Goal: Use online tool/utility: Utilize a website feature to perform a specific function

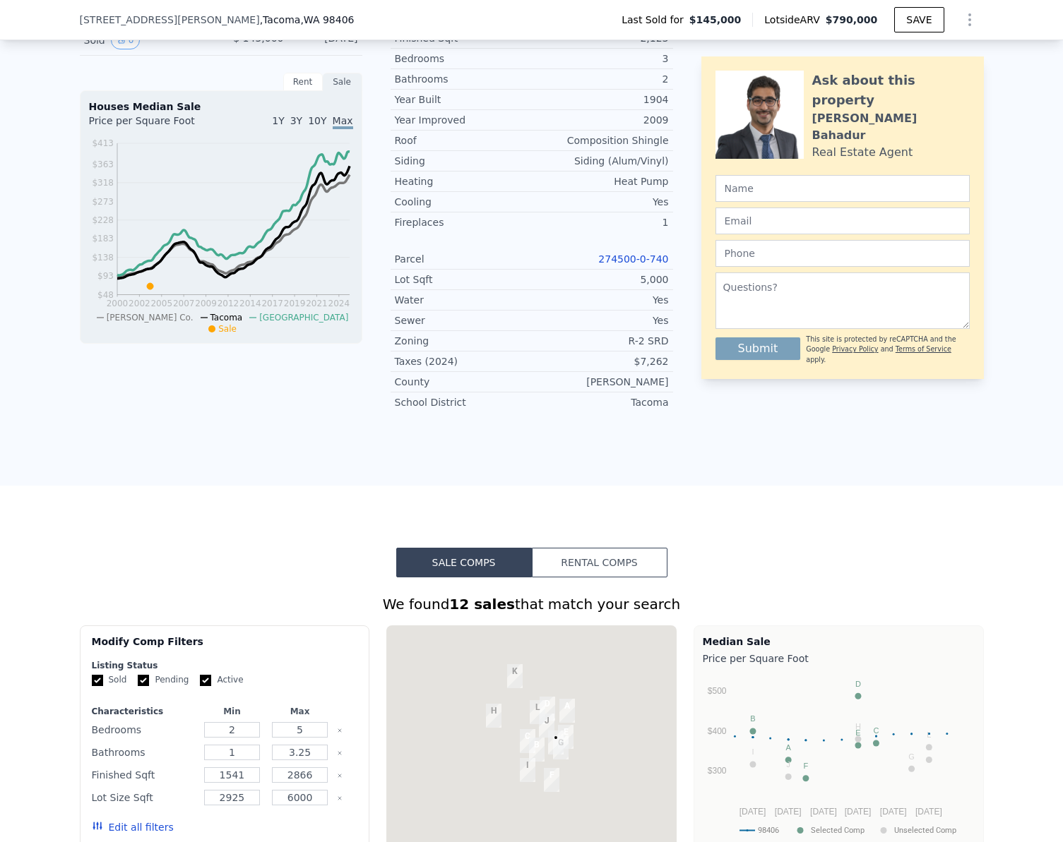
scroll to position [348, 0]
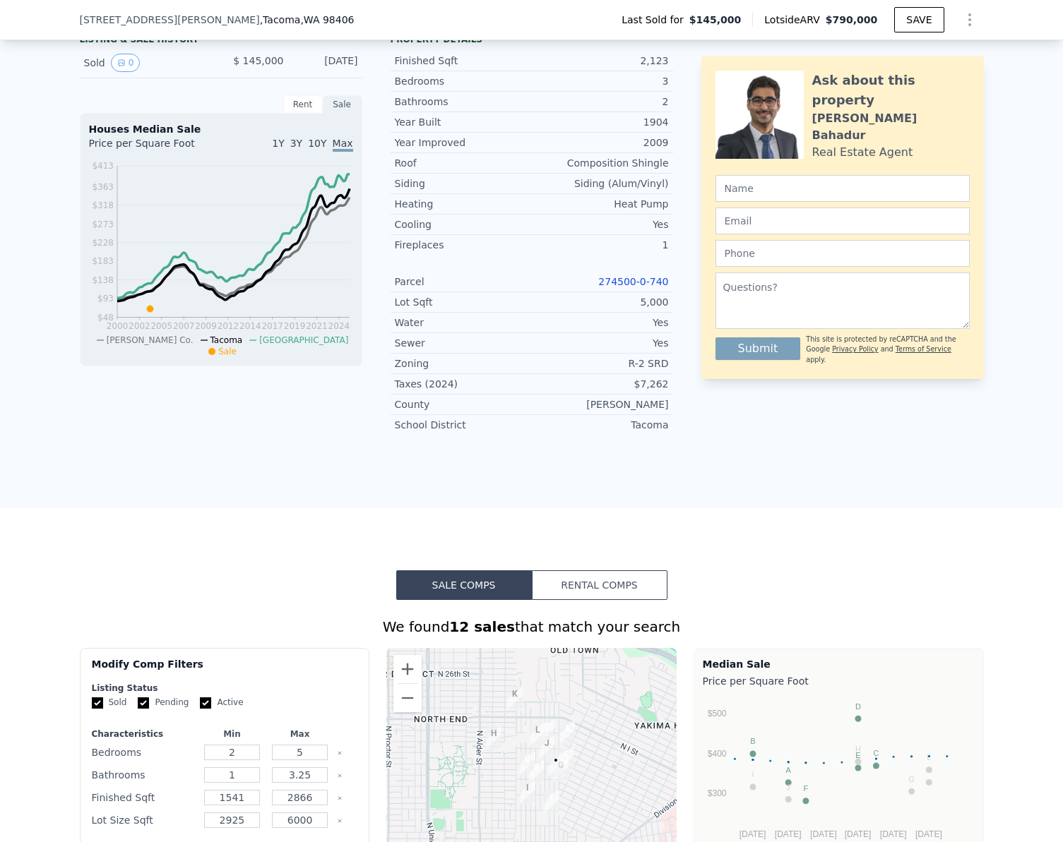
click at [634, 287] on link "274500-0-740" at bounding box center [633, 281] width 70 height 11
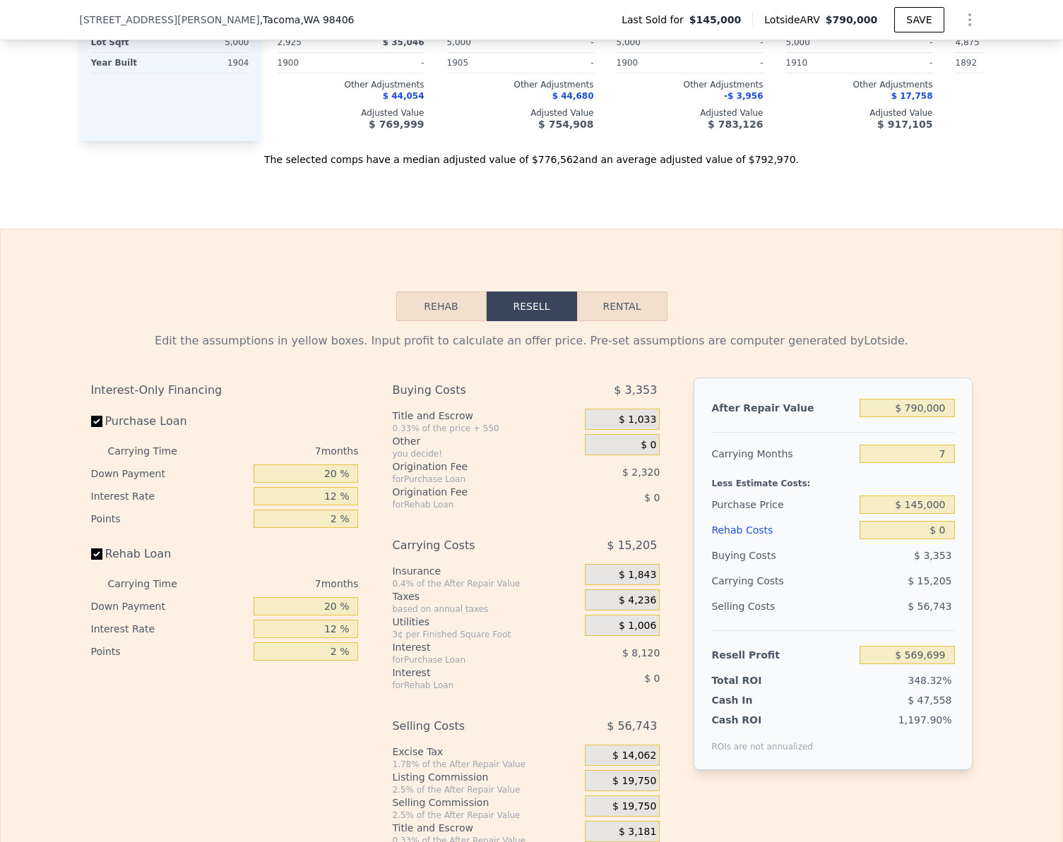
scroll to position [1690, 0]
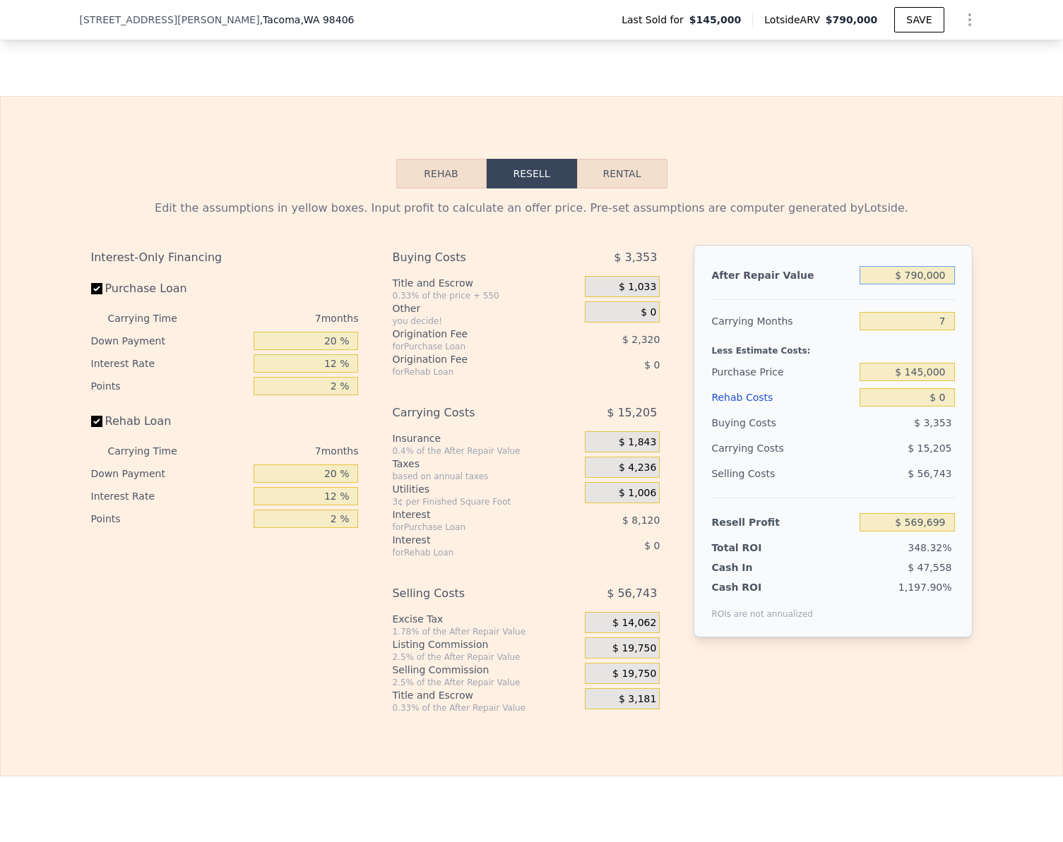
click at [943, 285] on input "$ 790,000" at bounding box center [906, 275] width 95 height 18
type input "$ 85"
type input "-$ 162,186"
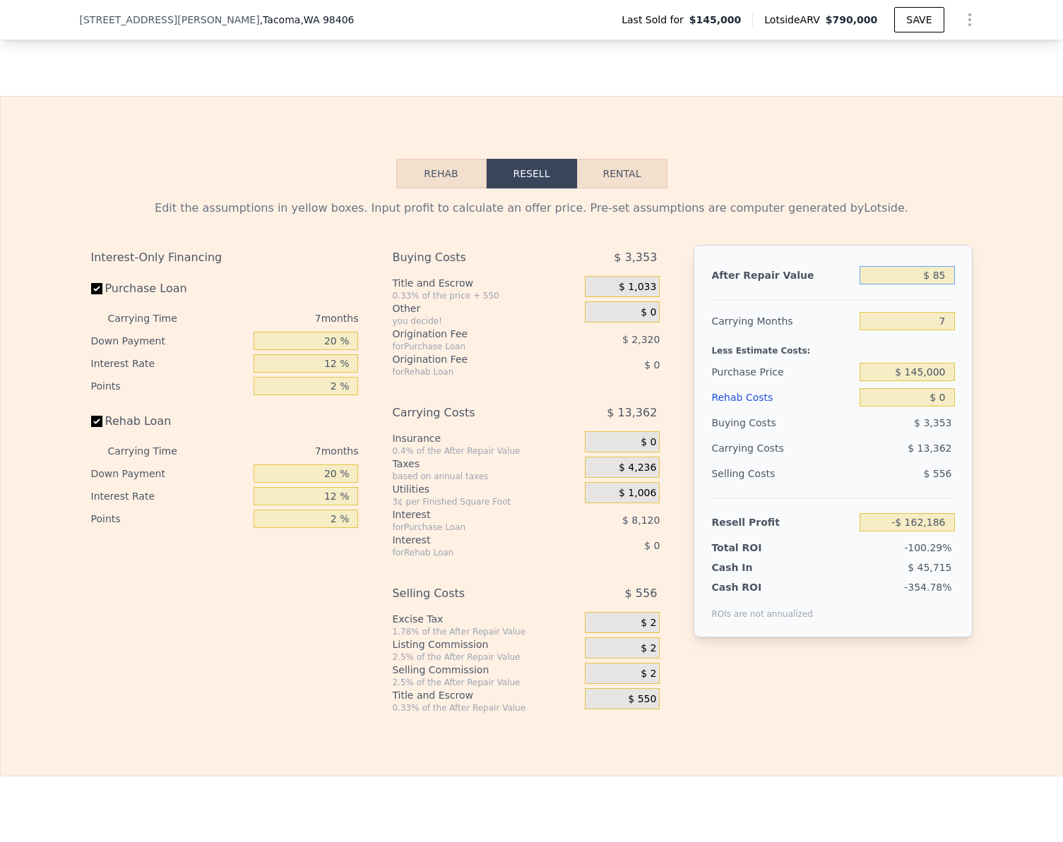
type input "$ 850"
type input "-$ 161,477"
type input "$ 8,500"
type input "-$ 154,390"
type input "$ 85,000"
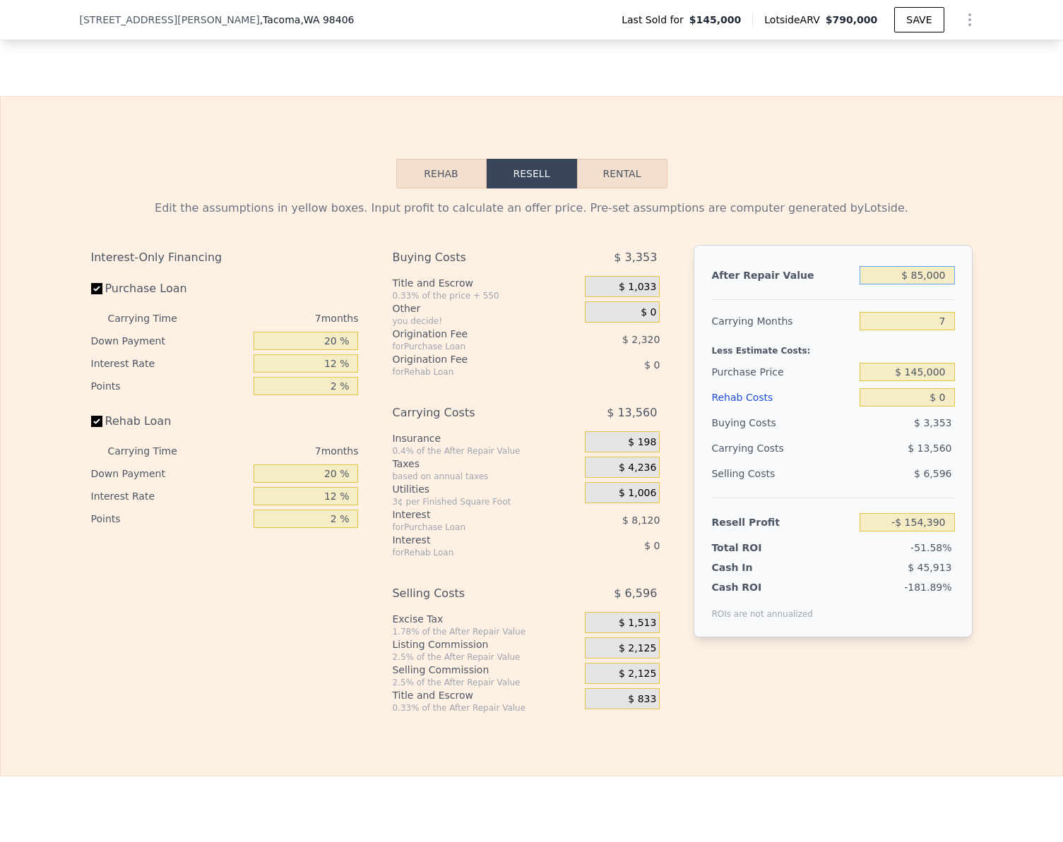
type input "-$ 83,509"
type input "$ 850,000"
type input "$ 625,291"
type input "$ 850,000"
click at [91, 427] on input "Rehab Loan" at bounding box center [96, 421] width 11 height 11
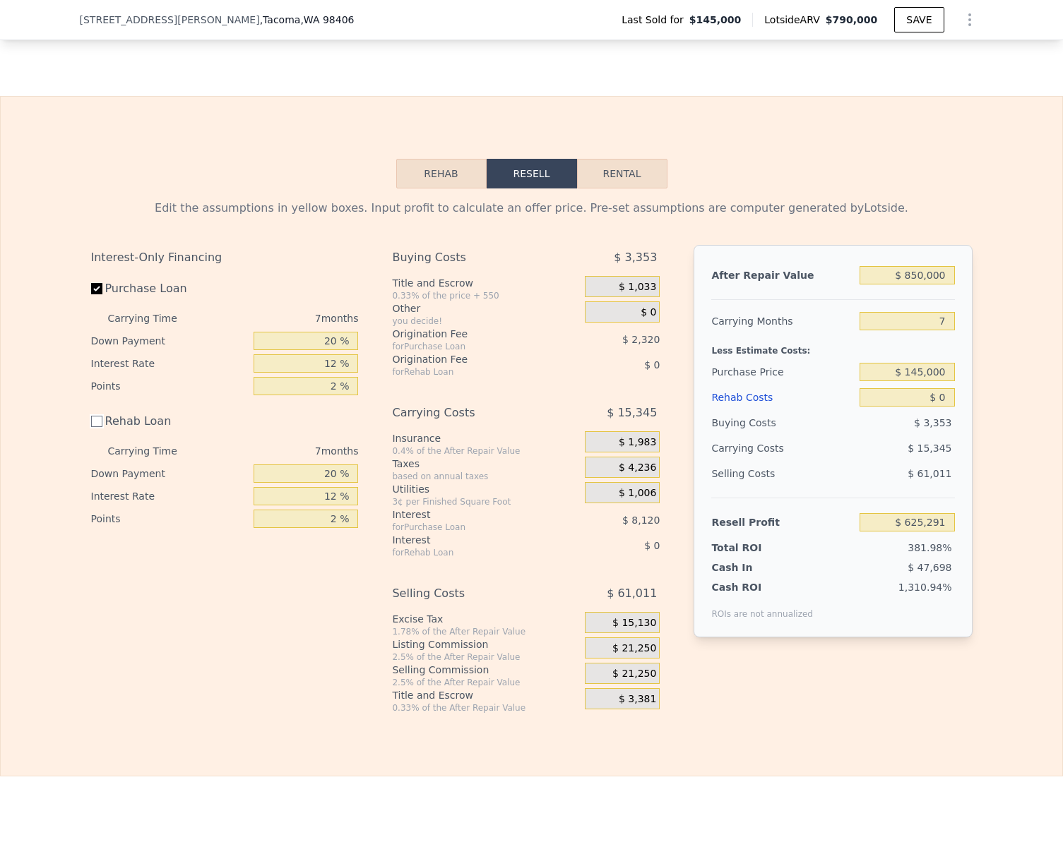
checkbox input "false"
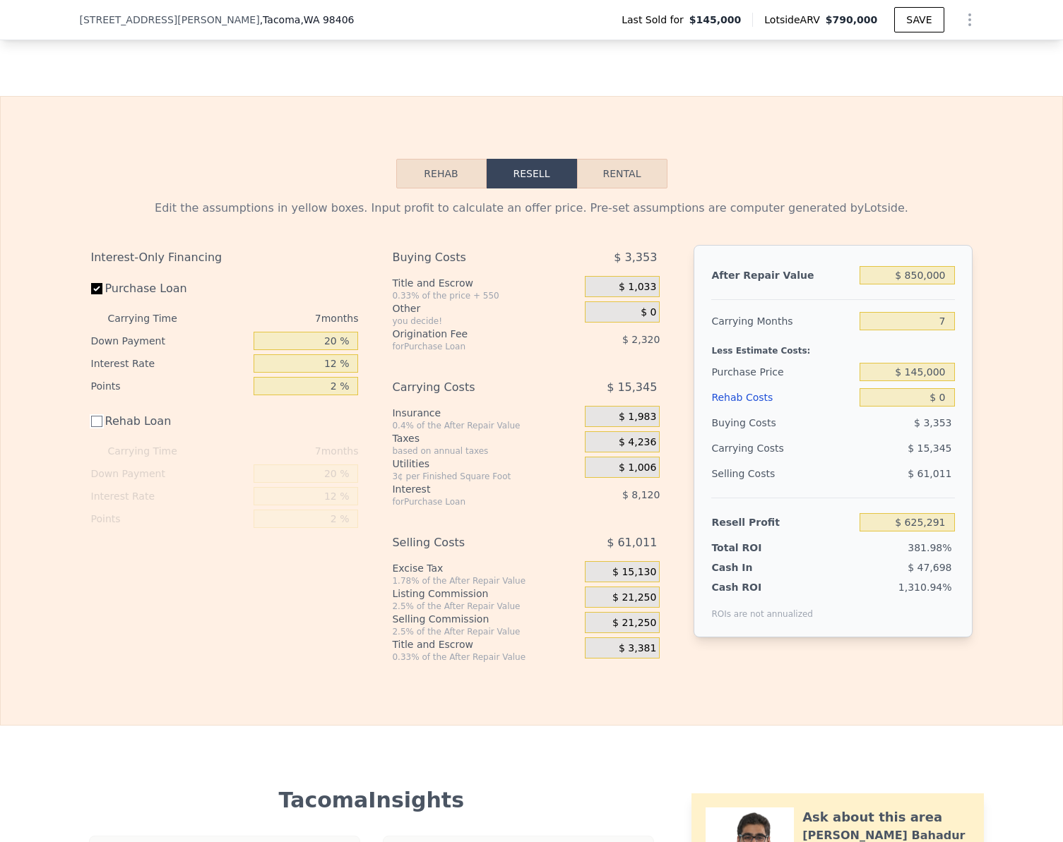
click at [427, 189] on button "Rehab" at bounding box center [441, 174] width 90 height 30
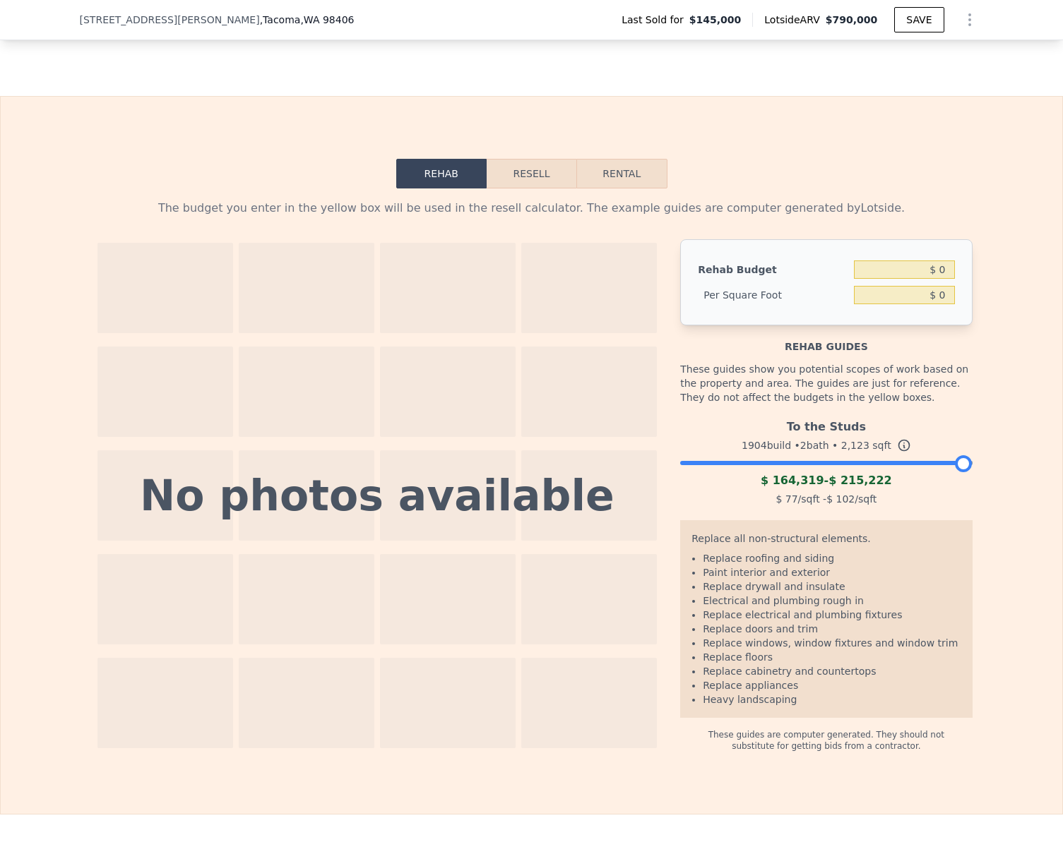
click at [847, 487] on div "To the Studs 1904 build • 2 bath • 2,123 sqft $ 164,319 - $ 215,222 $ 77 /sqft …" at bounding box center [826, 461] width 292 height 96
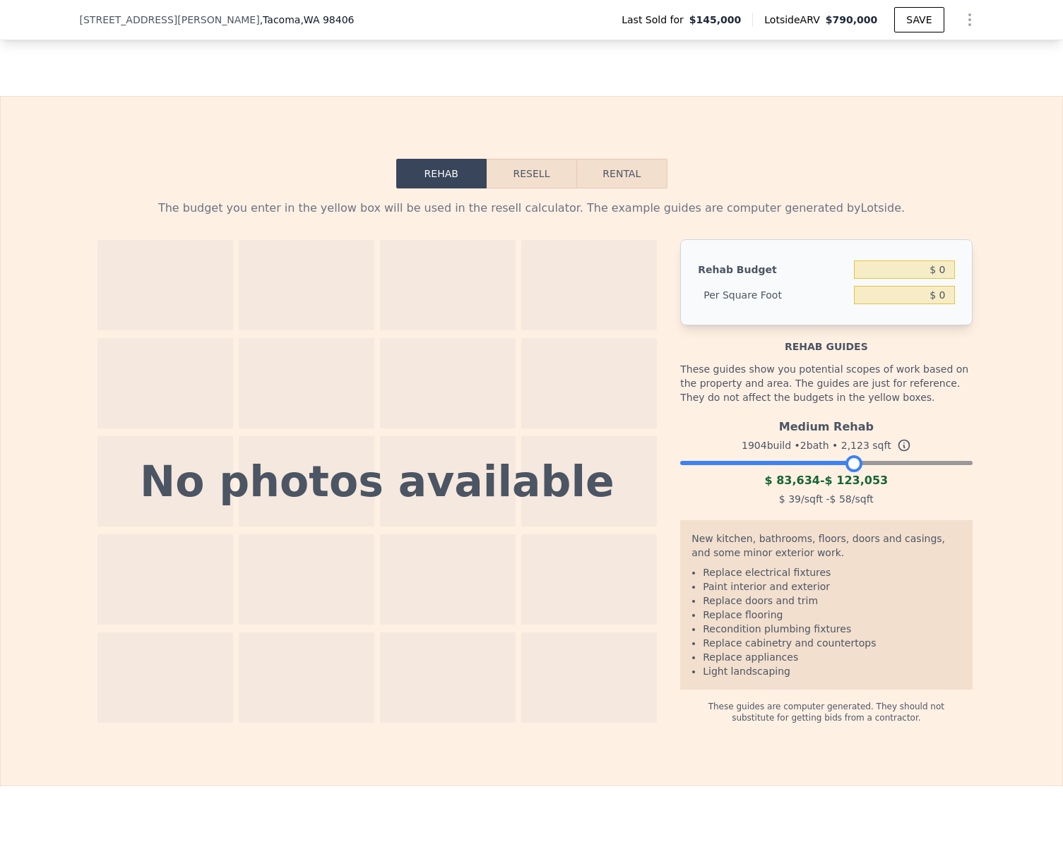
click at [847, 464] on div at bounding box center [826, 459] width 292 height 8
click at [830, 464] on div at bounding box center [826, 459] width 292 height 8
click at [814, 464] on div at bounding box center [826, 459] width 292 height 8
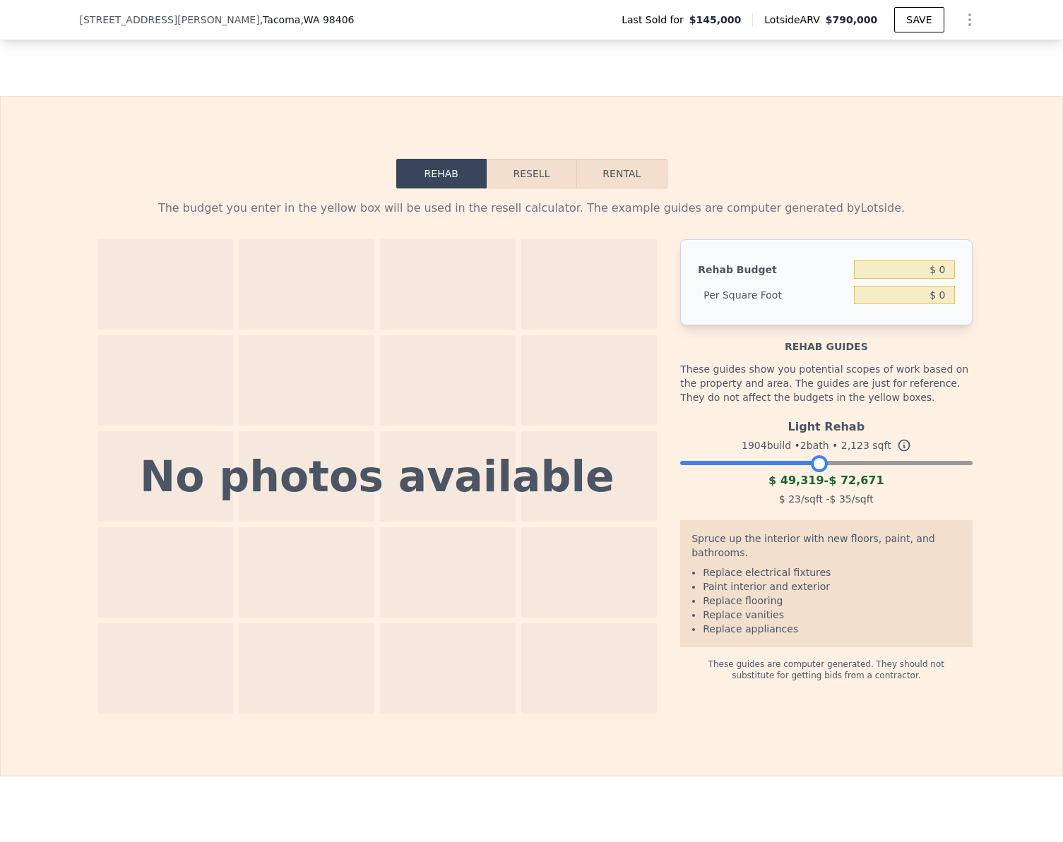
click at [545, 189] on button "Resell" at bounding box center [532, 174] width 90 height 30
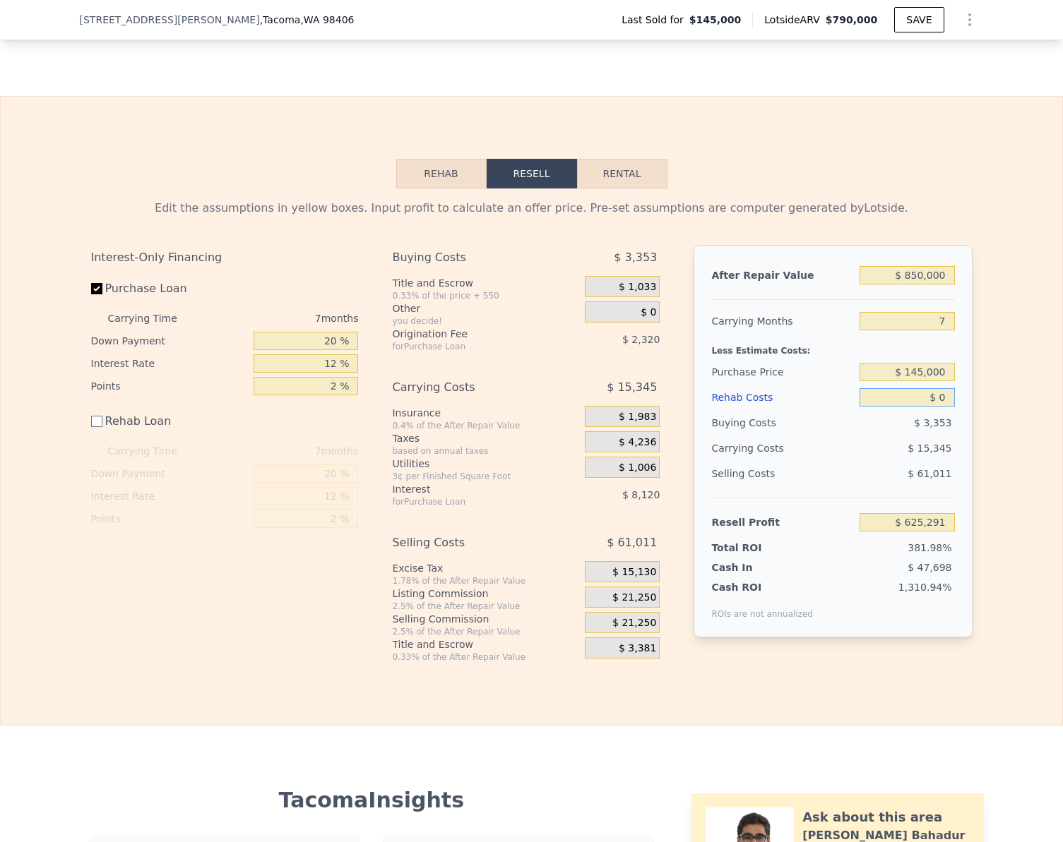
click at [941, 407] on input "$ 0" at bounding box center [906, 397] width 95 height 18
type input "$ 7"
type input "$ 625,284"
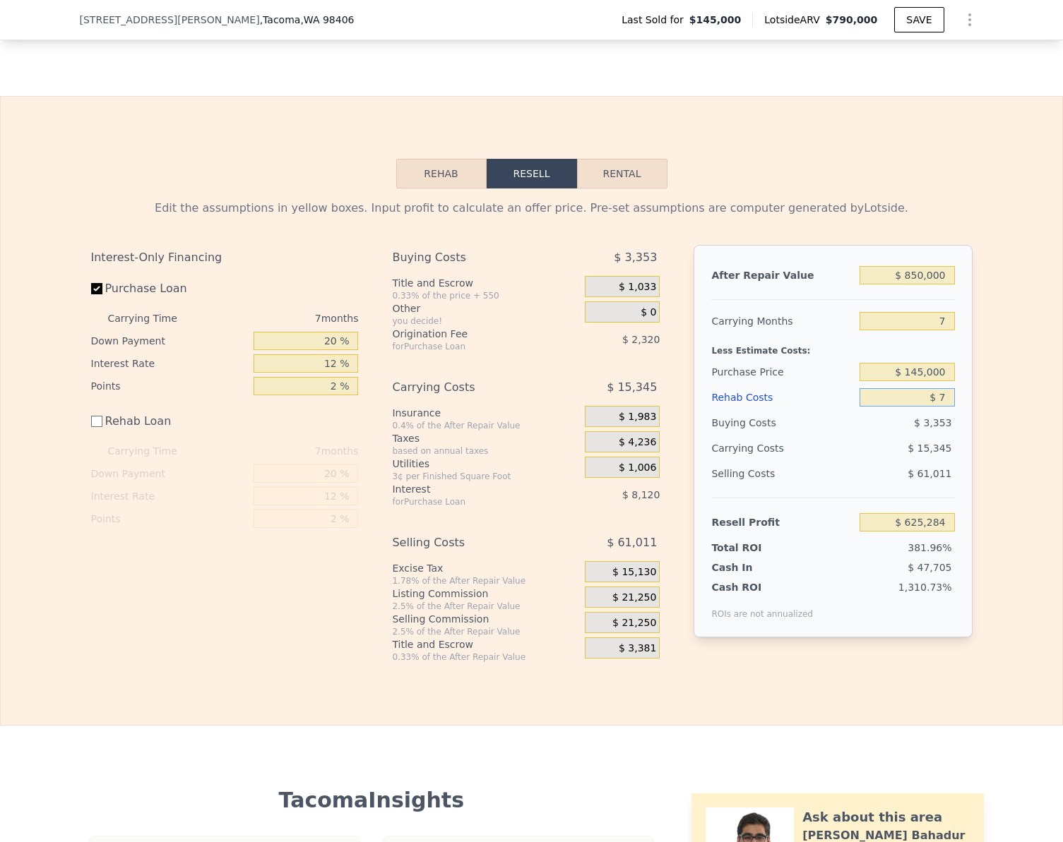
type input "$ 75"
type input "$ 625,216"
type input "$ 750"
type input "$ 624,541"
type input "$ 7,500"
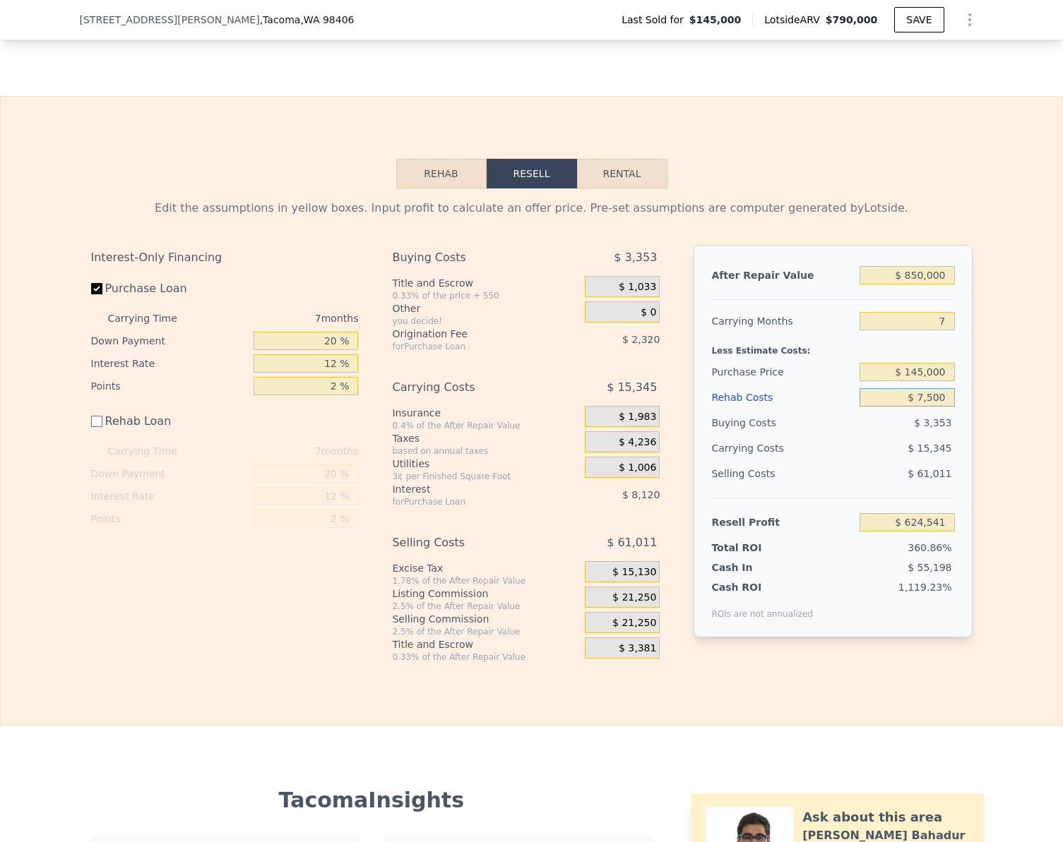
type input "$ 617,791"
type input "$ 75,000"
type input "$ 550,291"
type input "$ 75,000"
click at [931, 532] on input "$ 550,291" at bounding box center [906, 522] width 95 height 18
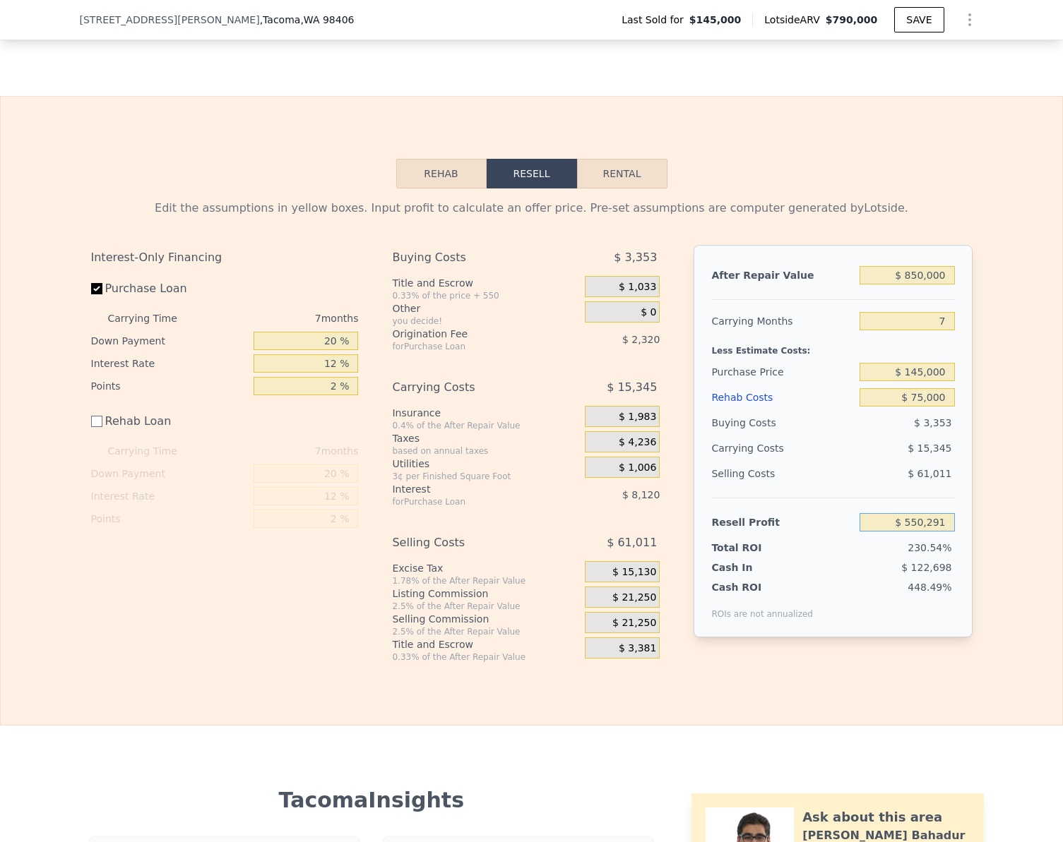
click at [931, 532] on input "$ 550,291" at bounding box center [906, 522] width 95 height 18
type input "$ 75,000"
click at [950, 706] on div "Rehab Resell Rental Edit the assumptions in yellow boxes. Input profit to calcu…" at bounding box center [531, 411] width 1063 height 630
type input "$ 586,995"
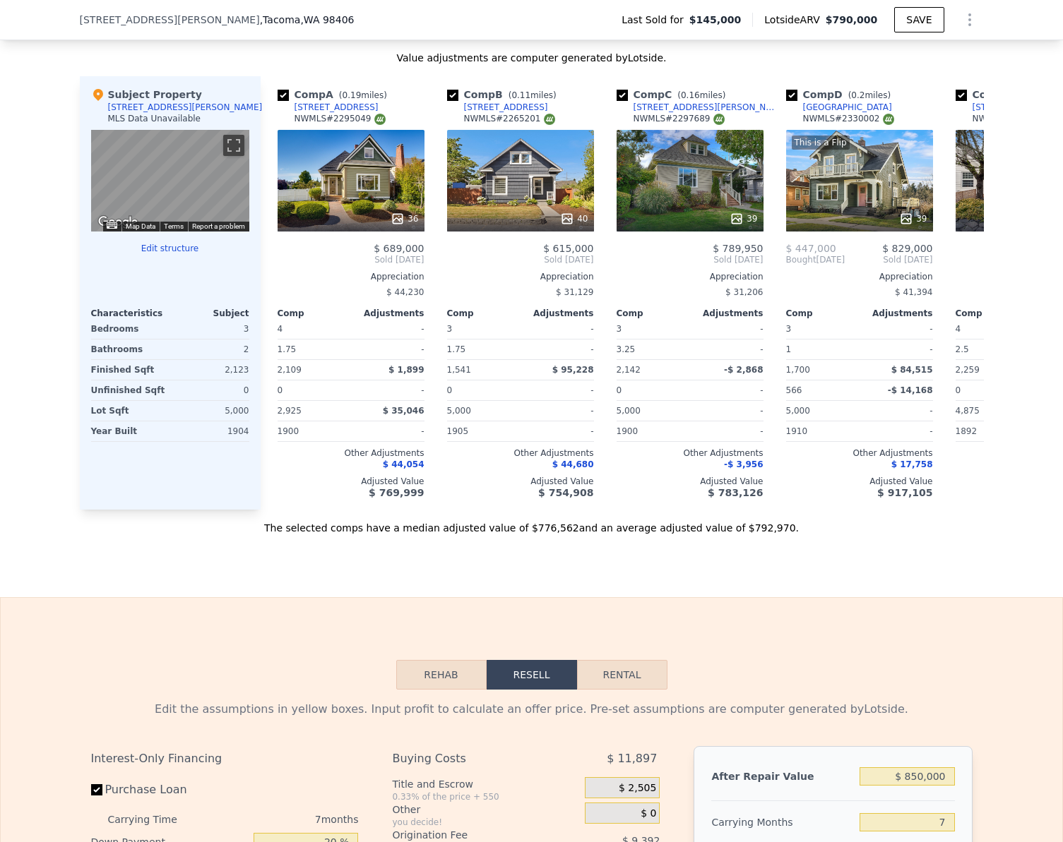
scroll to position [1154, 0]
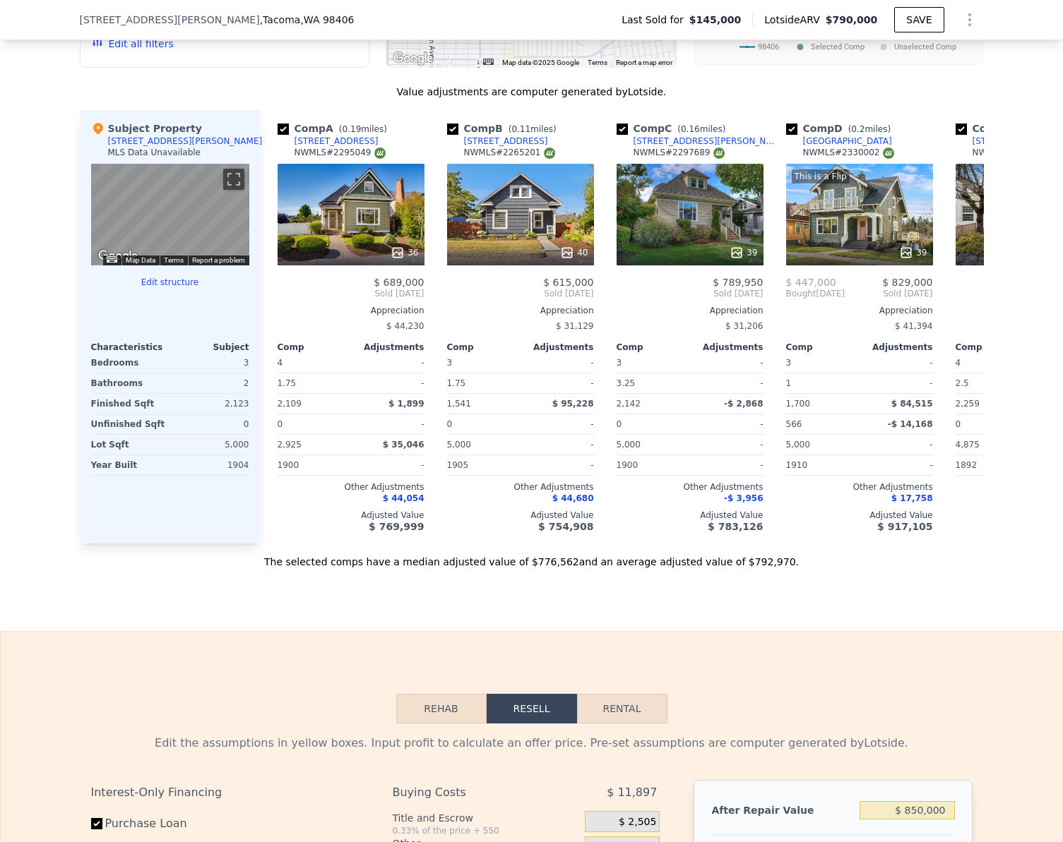
checkbox input "true"
type input "$ 790,000"
type input "$ 0"
type input "$ 569,699"
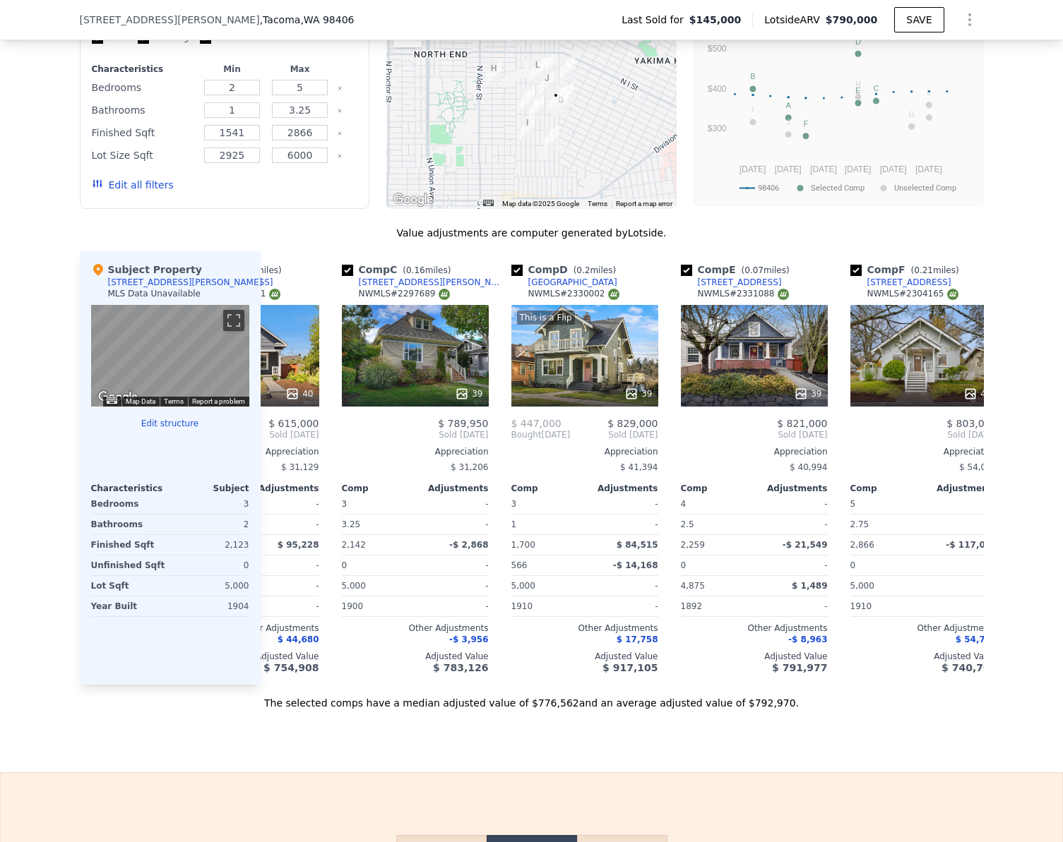
scroll to position [0, 249]
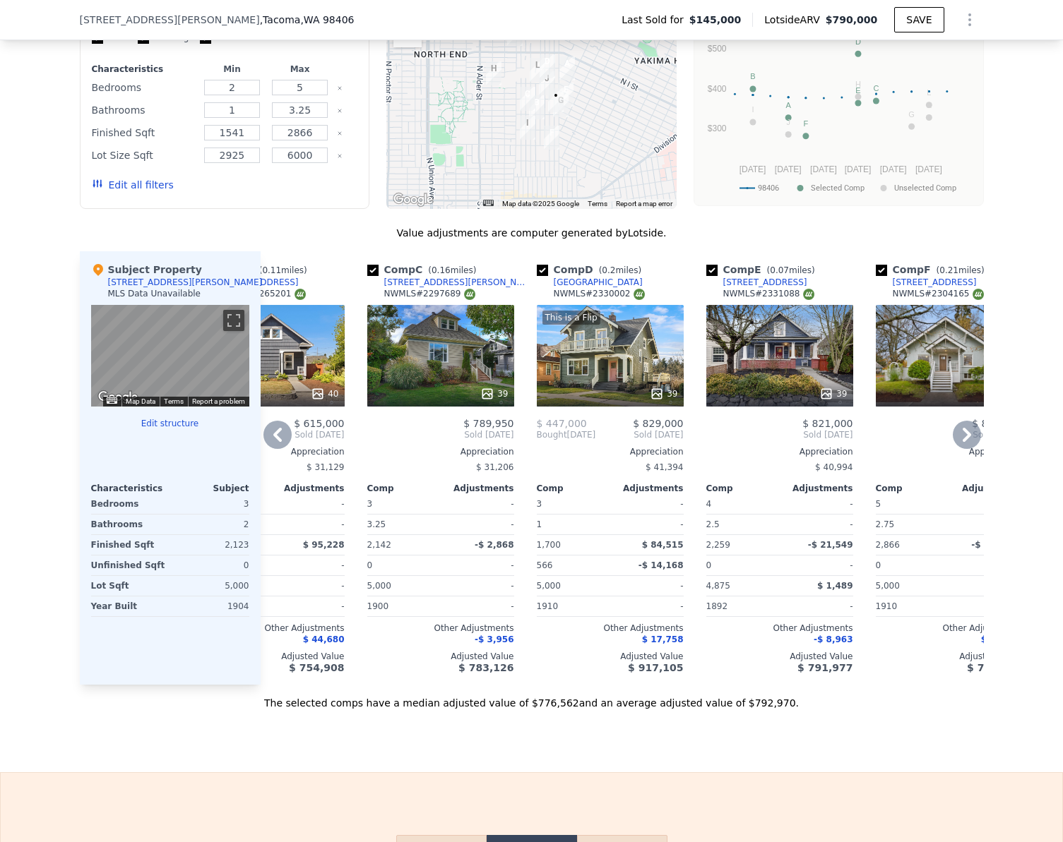
click at [571, 349] on div "This is a Flip 39" at bounding box center [610, 356] width 147 height 102
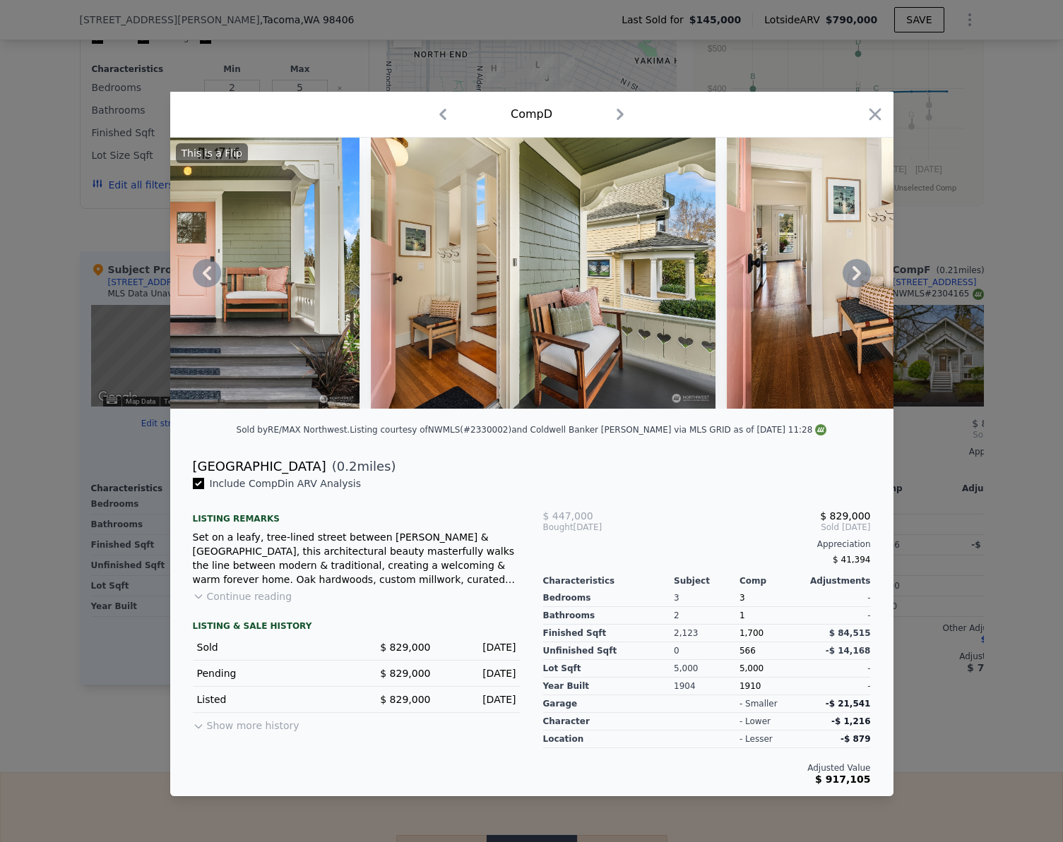
scroll to position [0, 662]
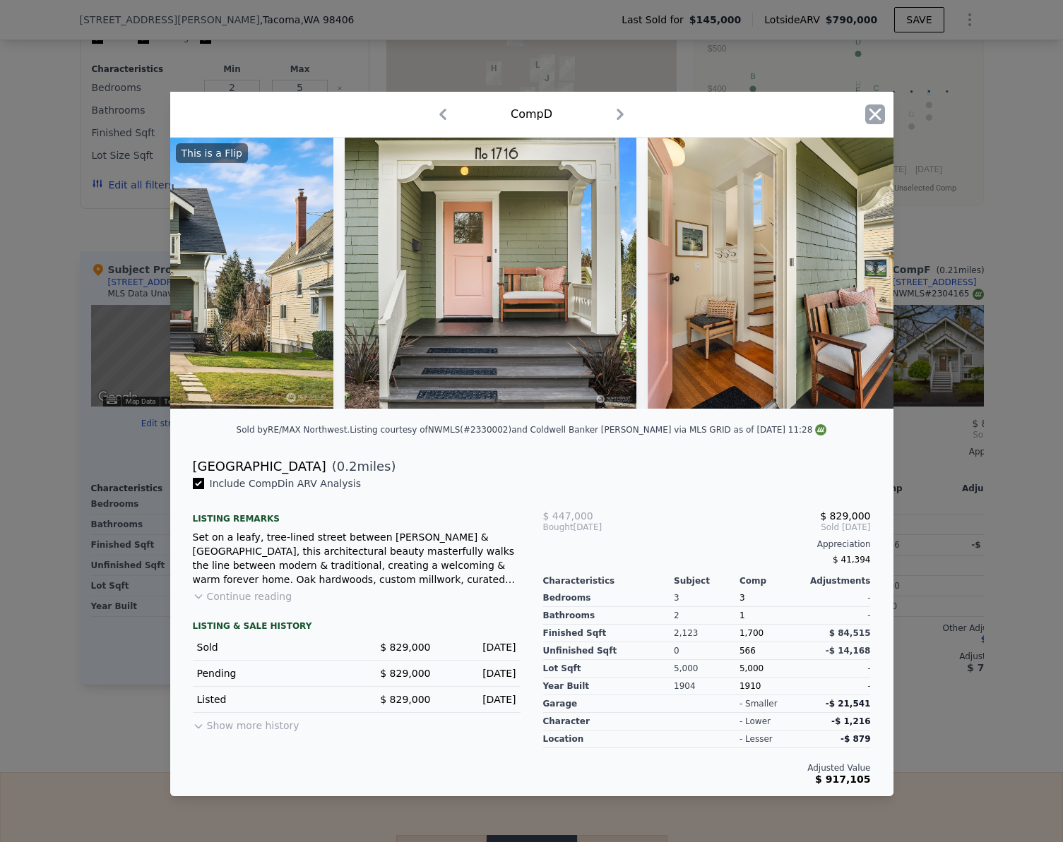
click at [879, 109] on icon "button" at bounding box center [875, 115] width 20 height 20
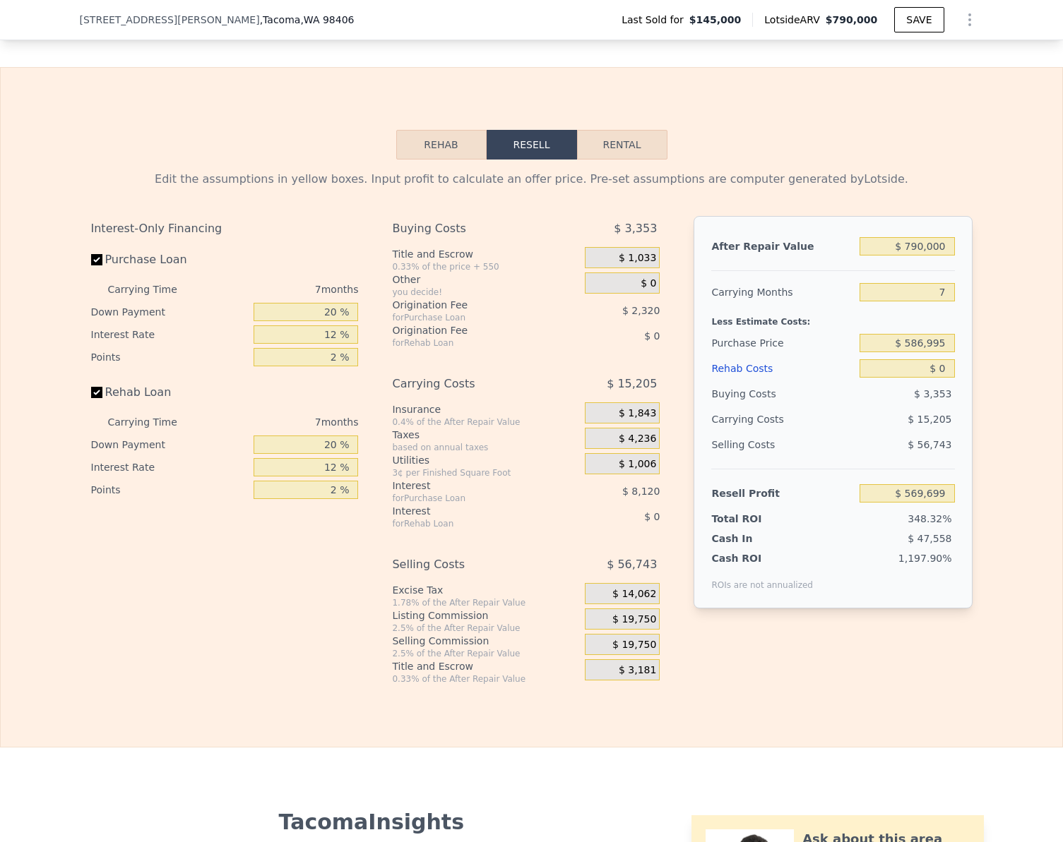
scroll to position [1719, 0]
click at [434, 159] on button "Rehab" at bounding box center [441, 144] width 90 height 30
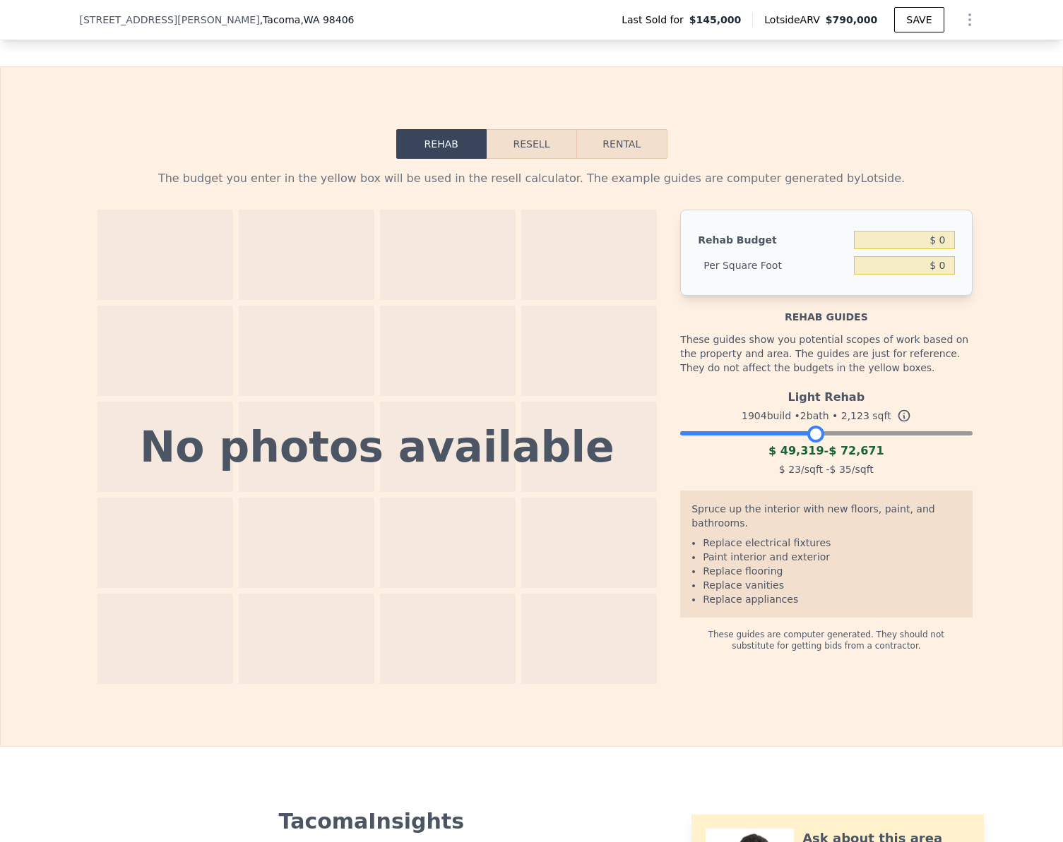
click at [811, 434] on div at bounding box center [826, 430] width 292 height 8
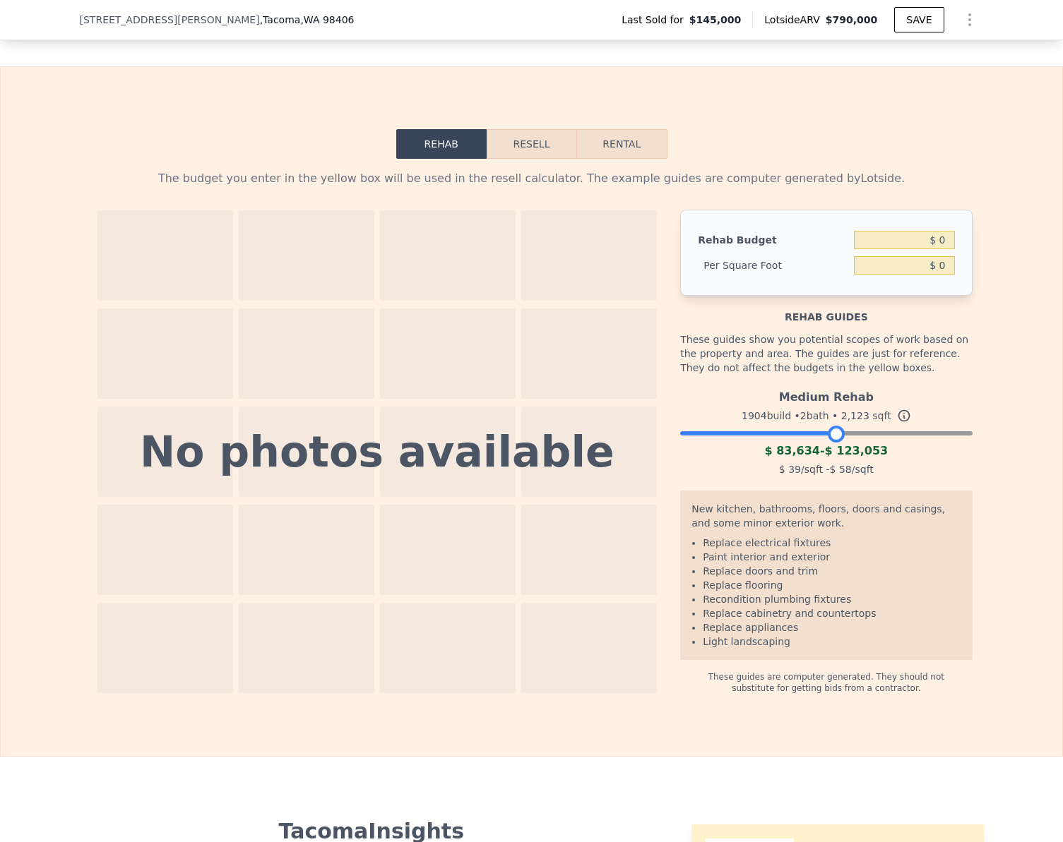
click at [830, 434] on div at bounding box center [826, 430] width 292 height 8
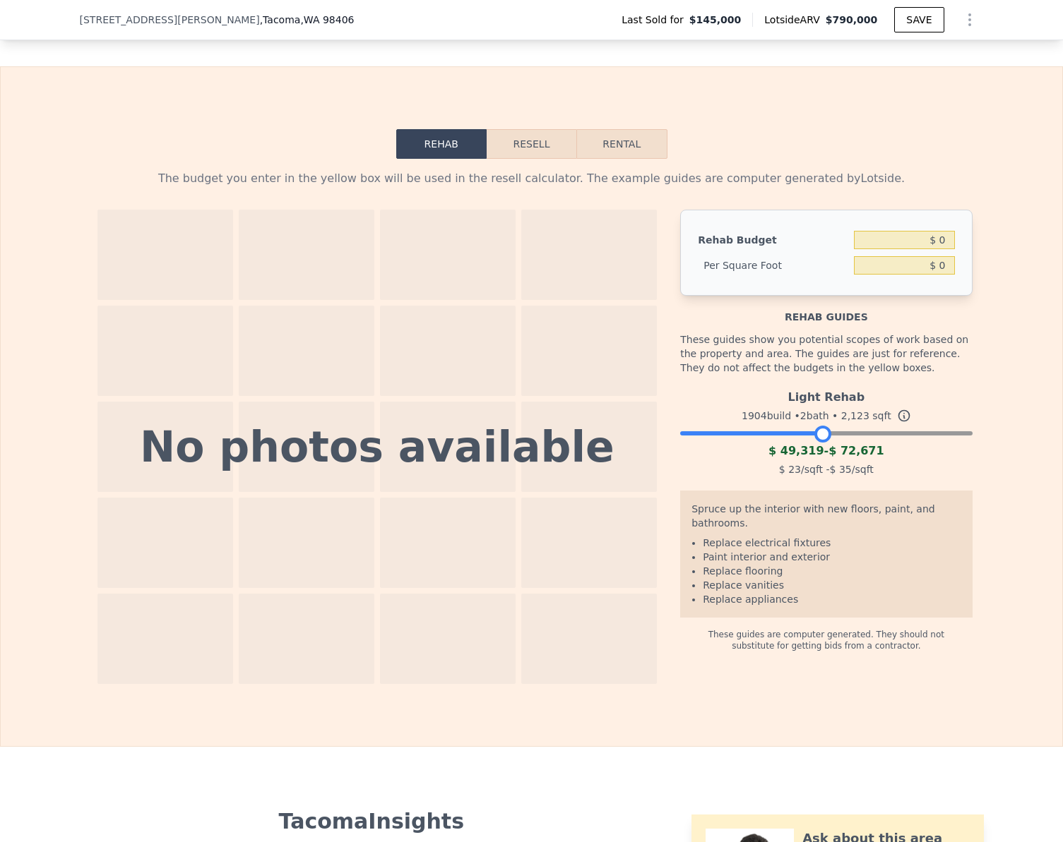
click at [818, 434] on div at bounding box center [826, 430] width 292 height 8
click at [526, 159] on button "Resell" at bounding box center [532, 144] width 90 height 30
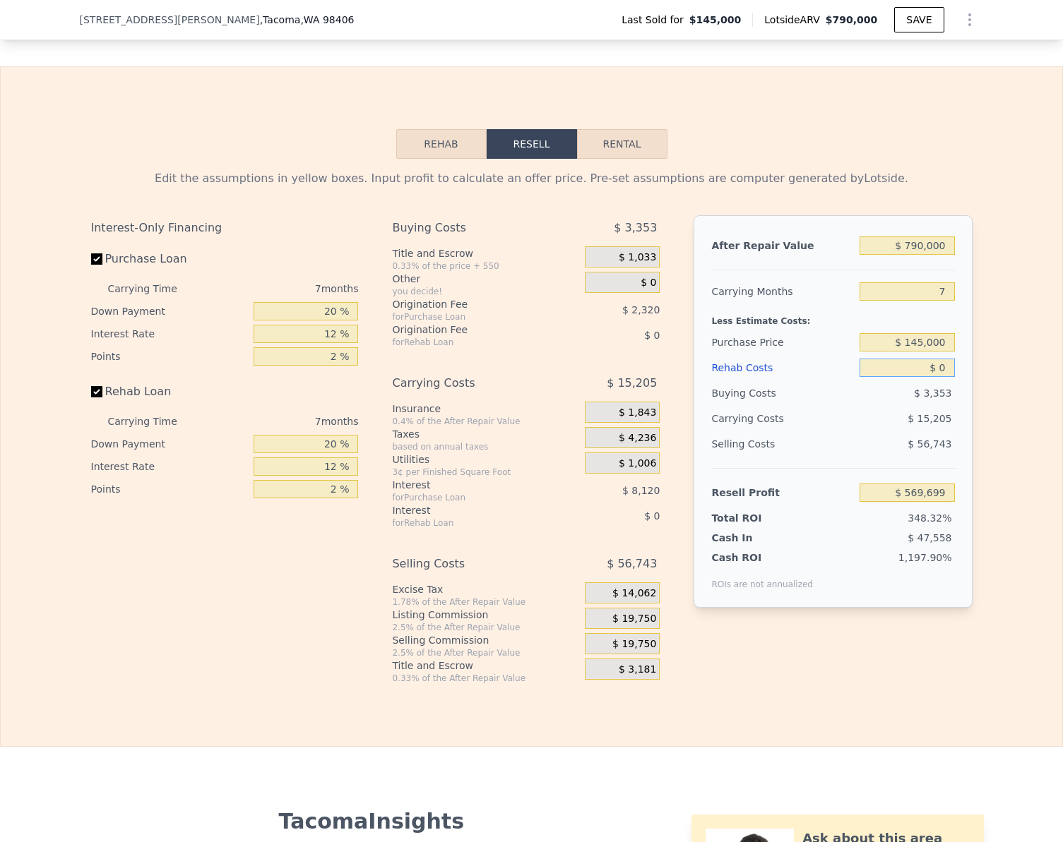
click at [938, 377] on input "$ 0" at bounding box center [906, 368] width 95 height 18
type input "$ 75"
type input "$ 569,616"
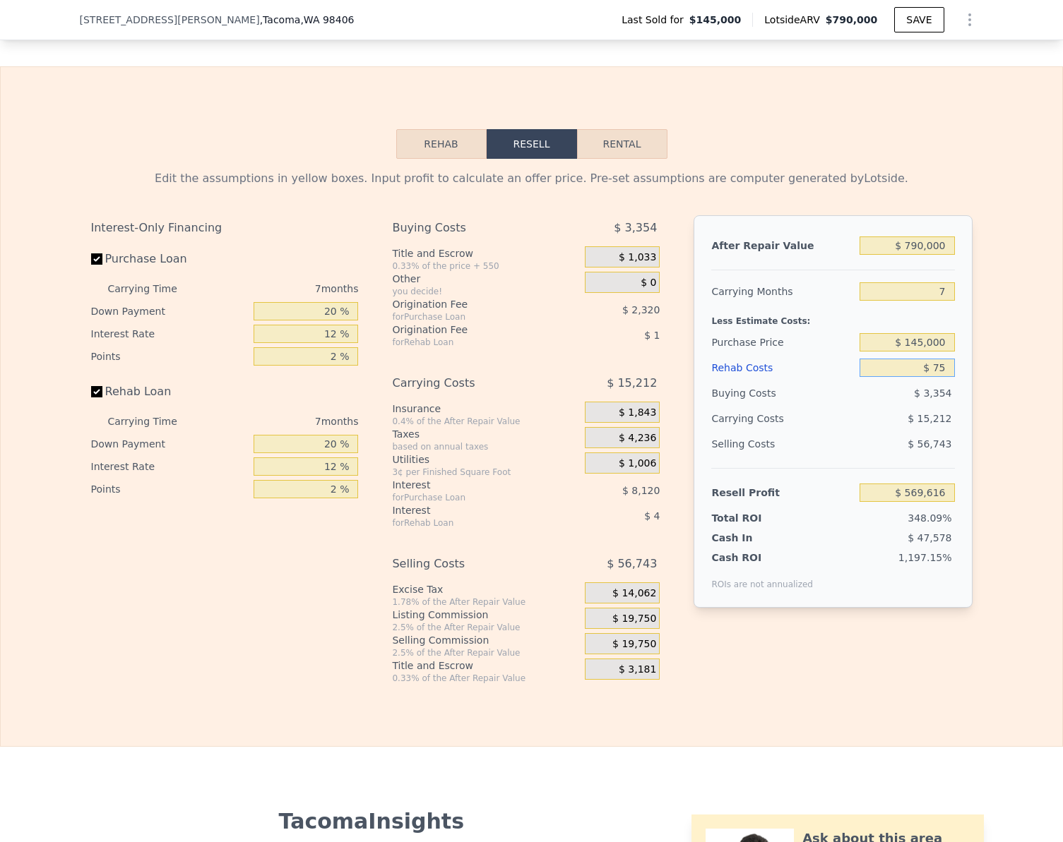
type input "$ 750"
type input "$ 568,895"
type input "$ 75,000"
type input "$ 489,299"
type input "$ 75,000"
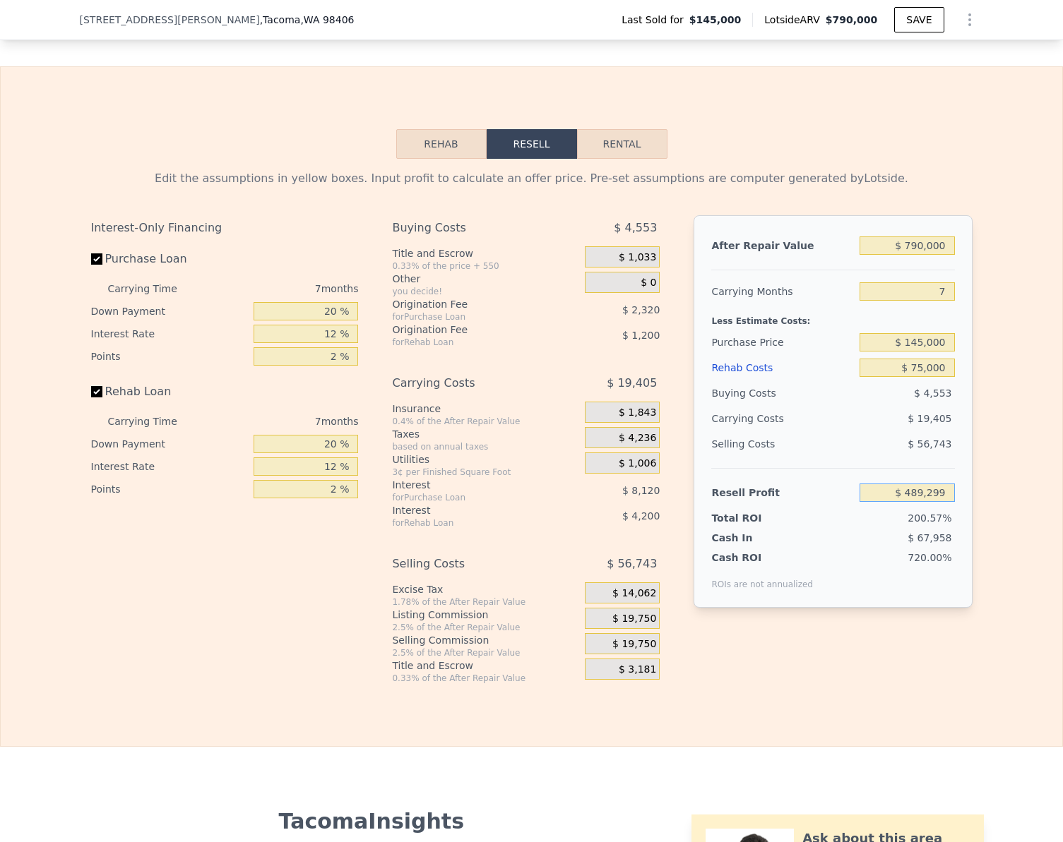
click at [947, 502] on input "$ 489,299" at bounding box center [906, 493] width 95 height 18
type input "$ 75,000"
click at [91, 398] on input "Rehab Loan" at bounding box center [96, 391] width 11 height 11
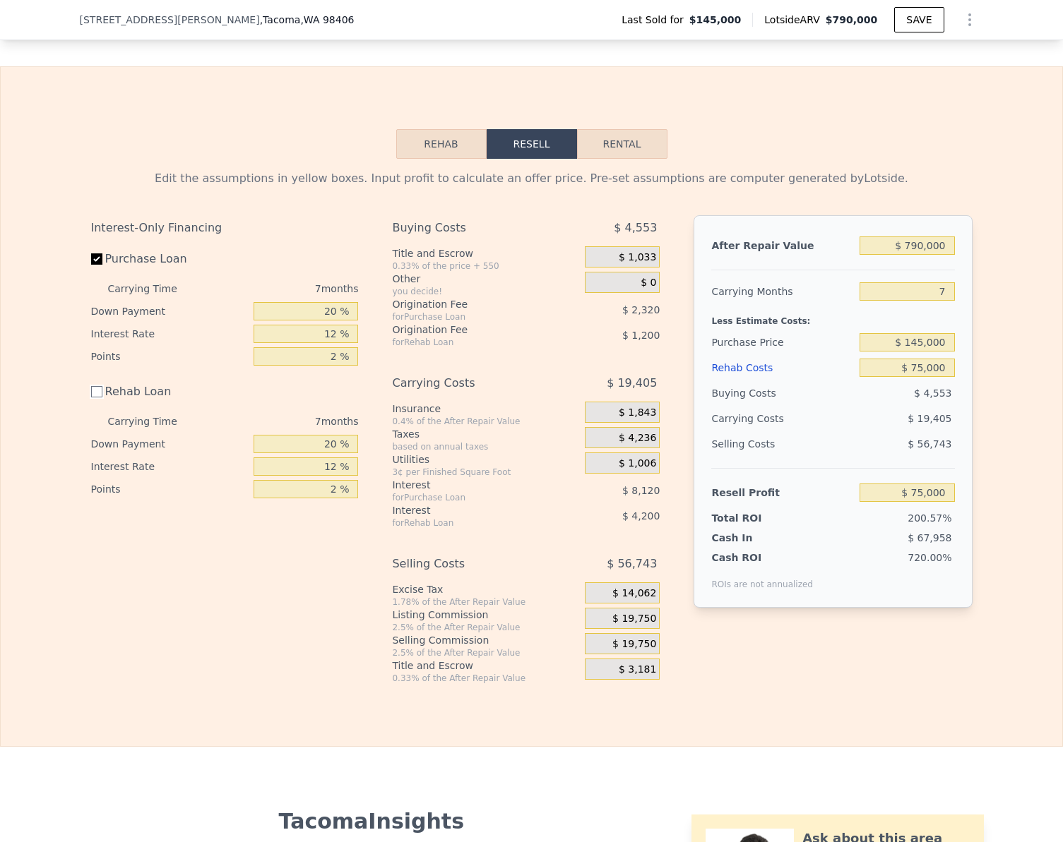
checkbox input "false"
type input "$ 530,278"
type input "$ 80,400"
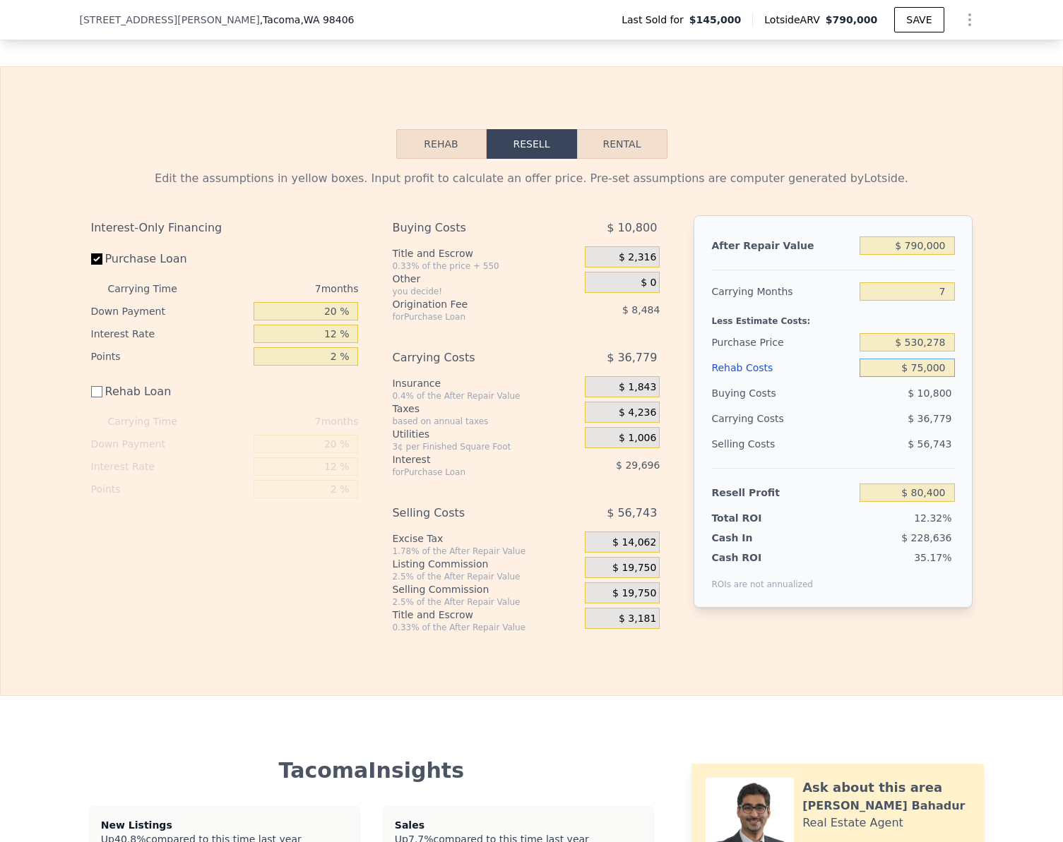
click at [940, 377] on input "$ 75,000" at bounding box center [906, 368] width 95 height 18
click at [432, 159] on button "Rehab" at bounding box center [441, 144] width 90 height 30
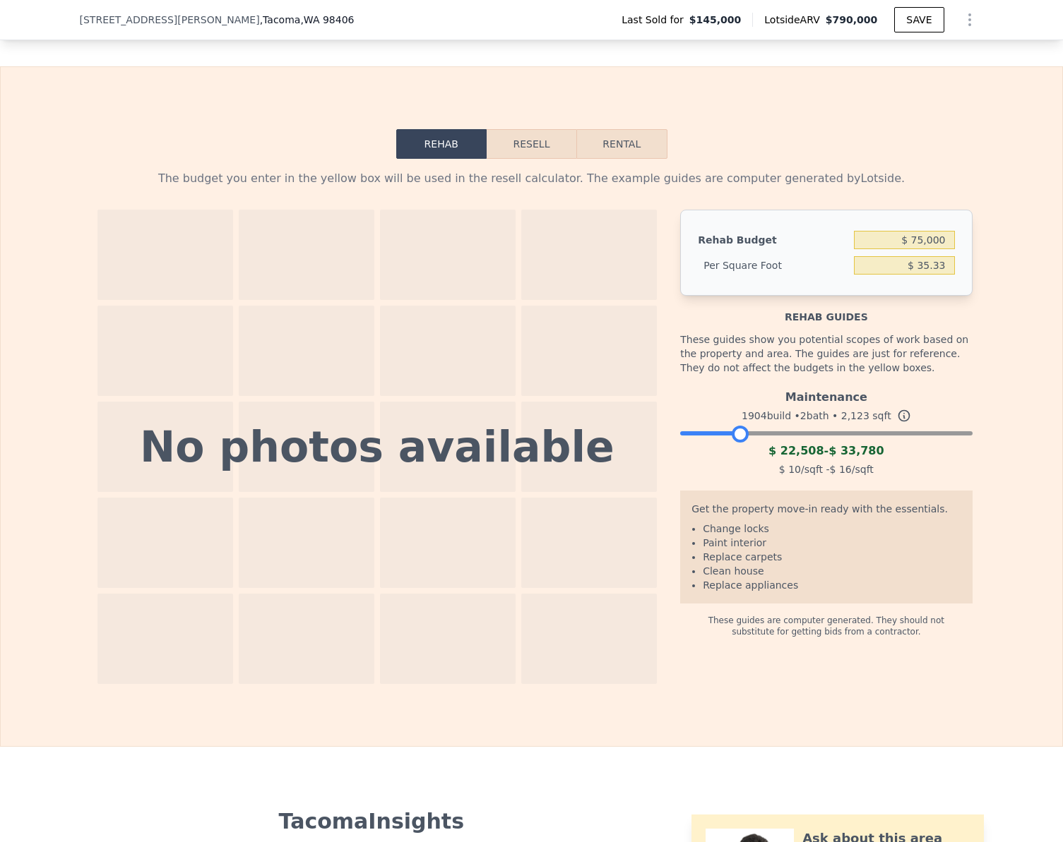
click at [734, 434] on div at bounding box center [826, 430] width 292 height 8
click at [543, 159] on button "Resell" at bounding box center [532, 144] width 90 height 30
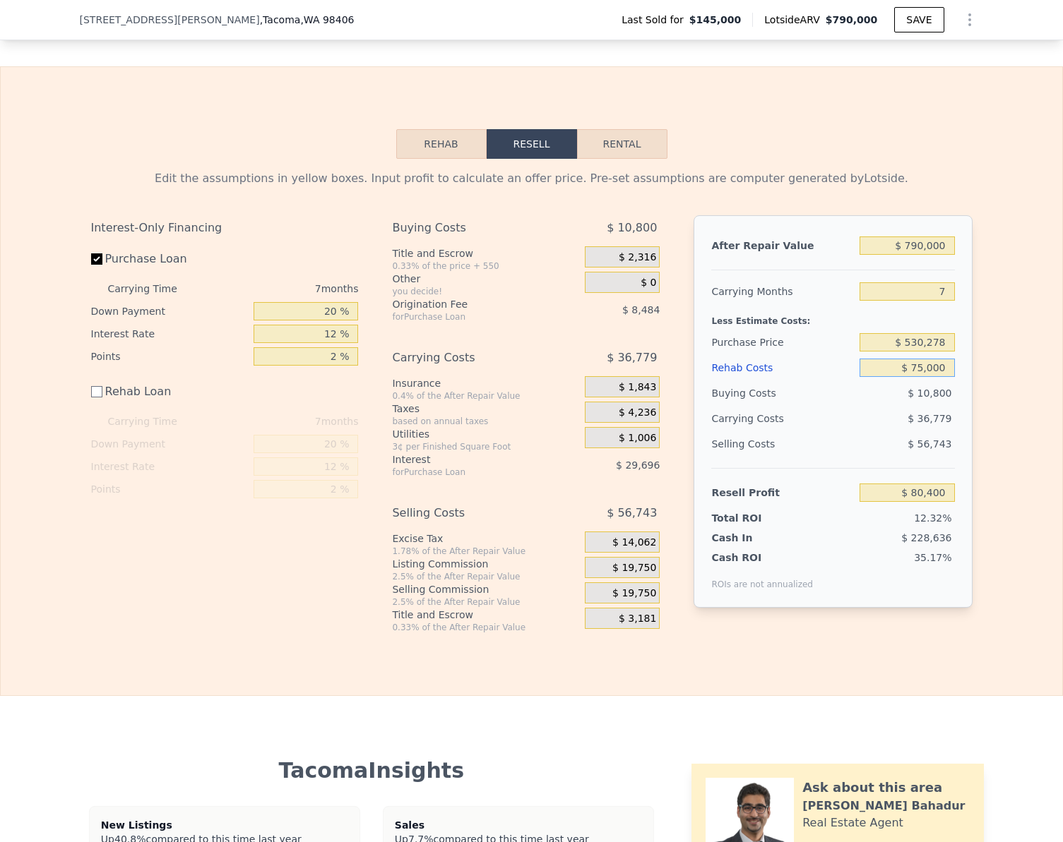
click at [939, 377] on input "$ 75,000" at bounding box center [906, 368] width 95 height 18
type input "$ 3"
type input "$ 155,397"
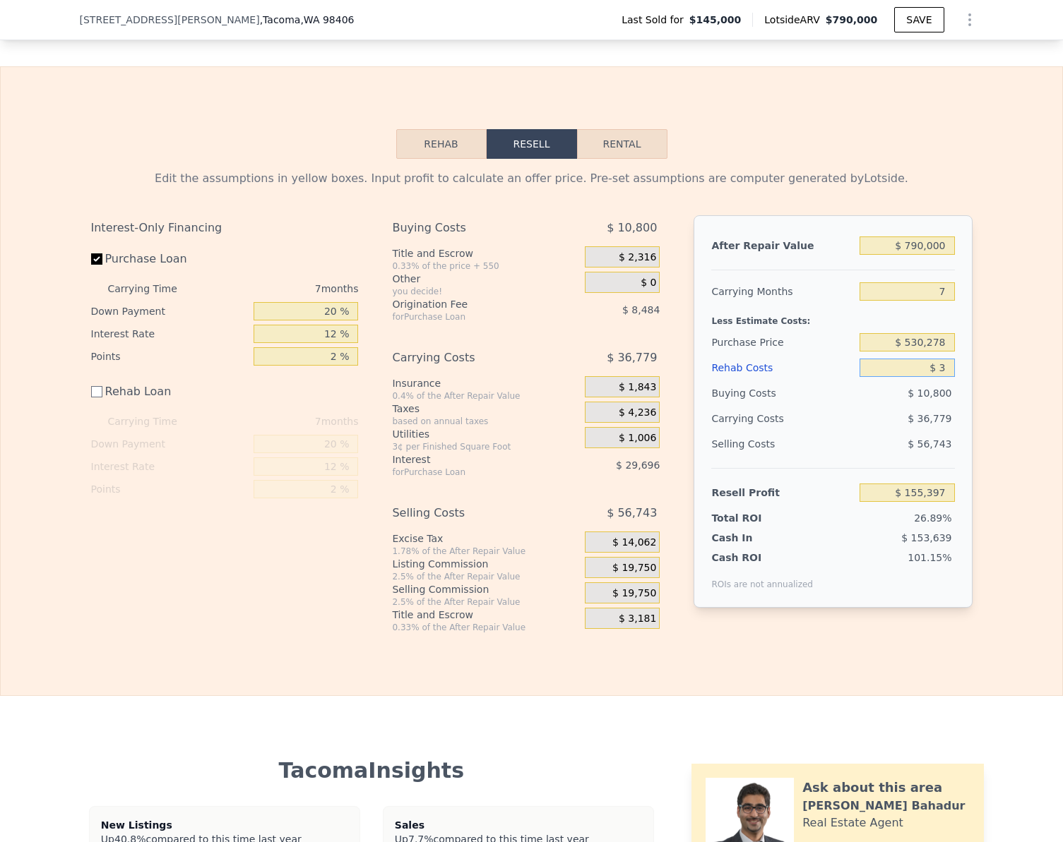
type input "$ 35"
type input "$ 155,365"
type input "$ 3,500"
type input "$ 151,900"
type input "$ 35,000"
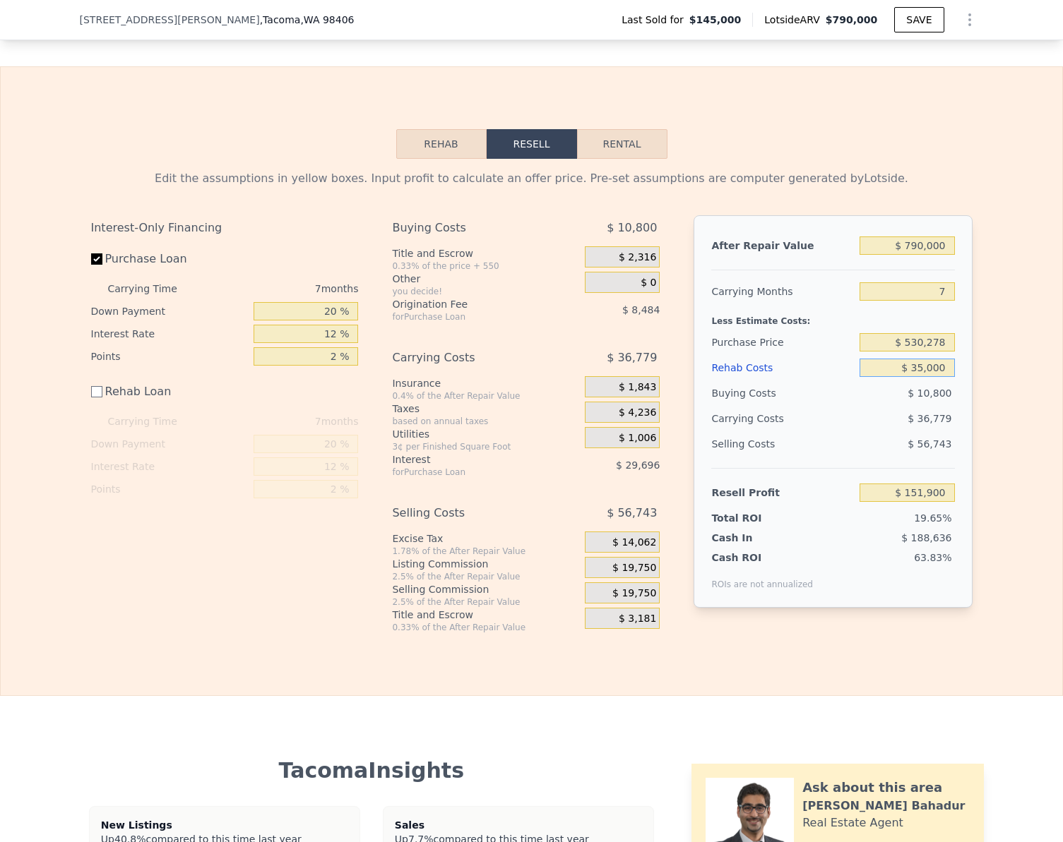
type input "$ 120,400"
type input "$ 35,000"
click at [1025, 400] on div "Edit the assumptions in yellow boxes. Input profit to calculate an offer price.…" at bounding box center [531, 396] width 1061 height 474
click at [943, 255] on input "$ 790,000" at bounding box center [906, 246] width 95 height 18
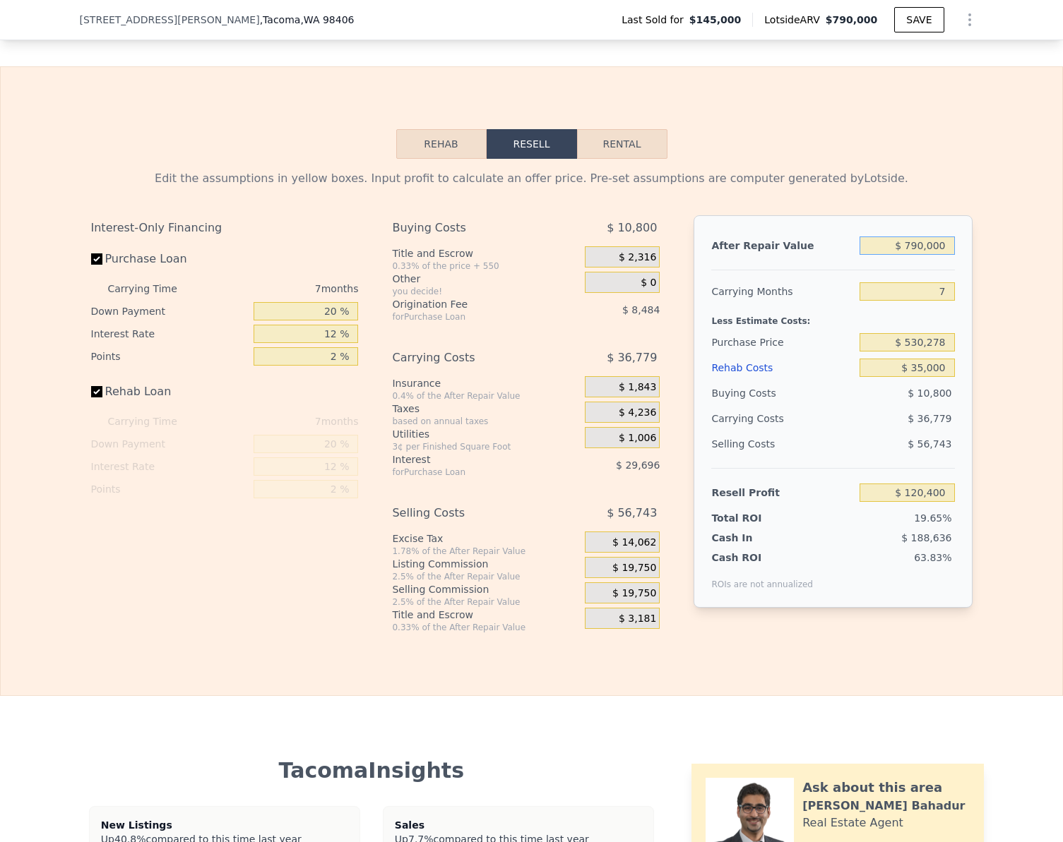
click at [943, 255] on input "$ 790,000" at bounding box center [906, 246] width 95 height 18
checkbox input "true"
type input "$ 0"
type input "$ 569,699"
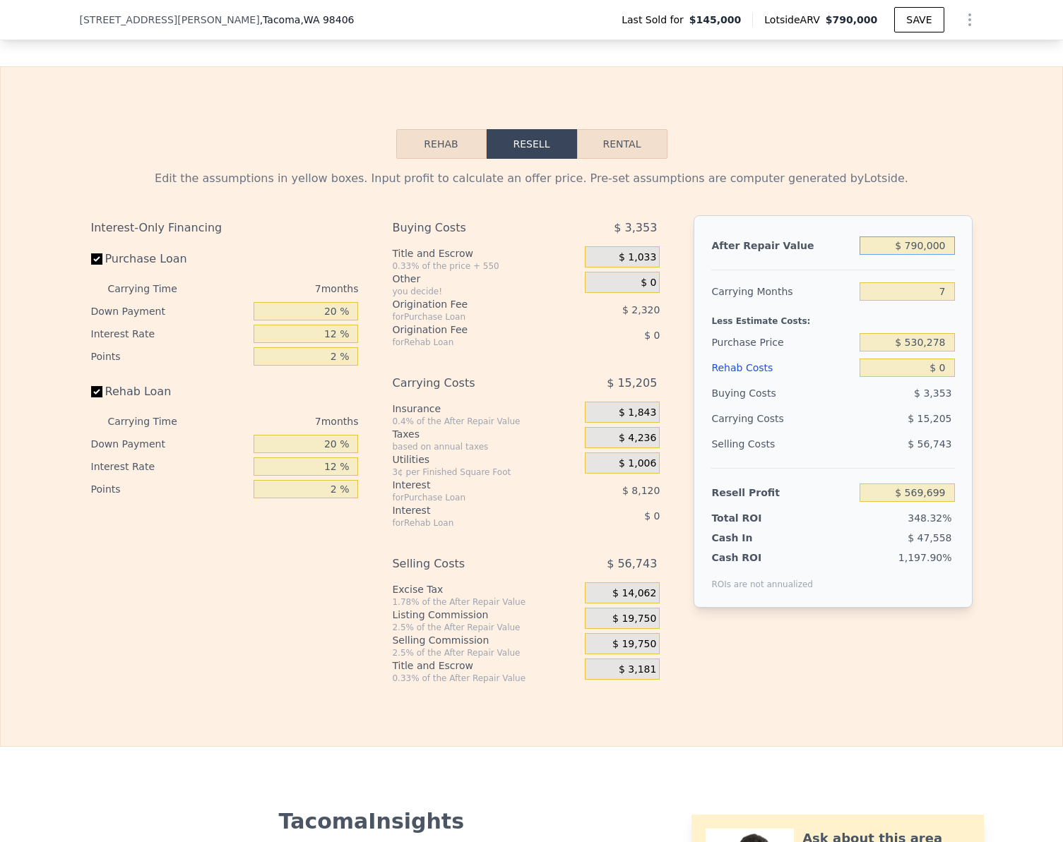
type input "$ 7"
type input "-$ 162,258"
type input "$ 700"
type input "-$ 161,617"
type input "$ 7,000"
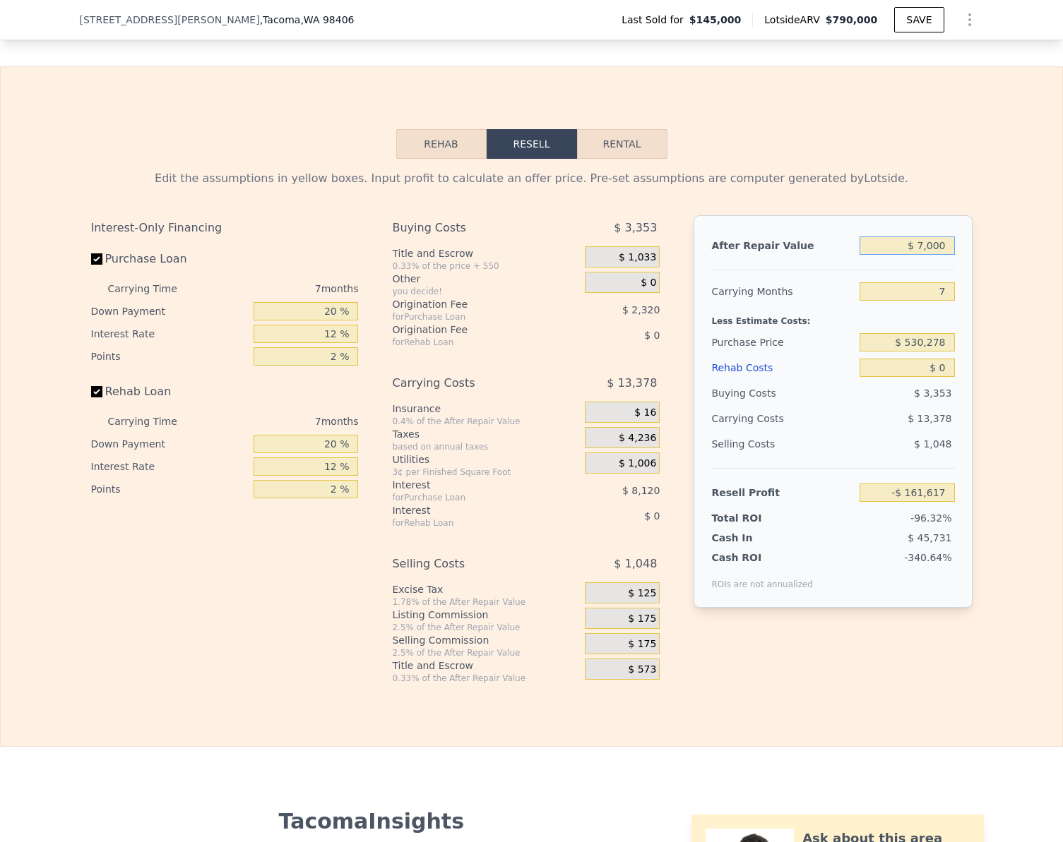
type input "-$ 155,779"
type input "$ 70,000"
type input "-$ 97,407"
type input "$ 700,000"
type input "$ 486,311"
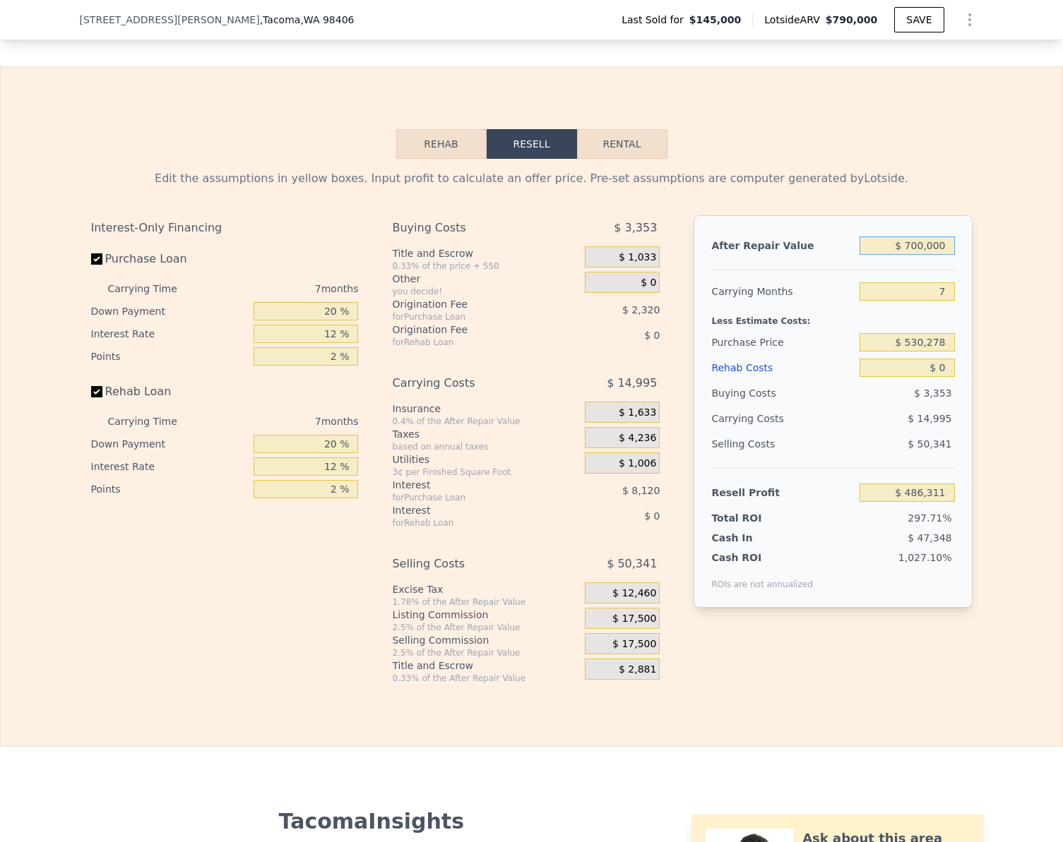
type input "$ 700,000"
click at [986, 397] on div "Edit the assumptions in yellow boxes. Input profit to calculate an offer price.…" at bounding box center [531, 421] width 1061 height 525
click at [944, 381] on div "$ 0" at bounding box center [906, 367] width 95 height 25
click at [943, 377] on input "$ 0" at bounding box center [906, 368] width 95 height 18
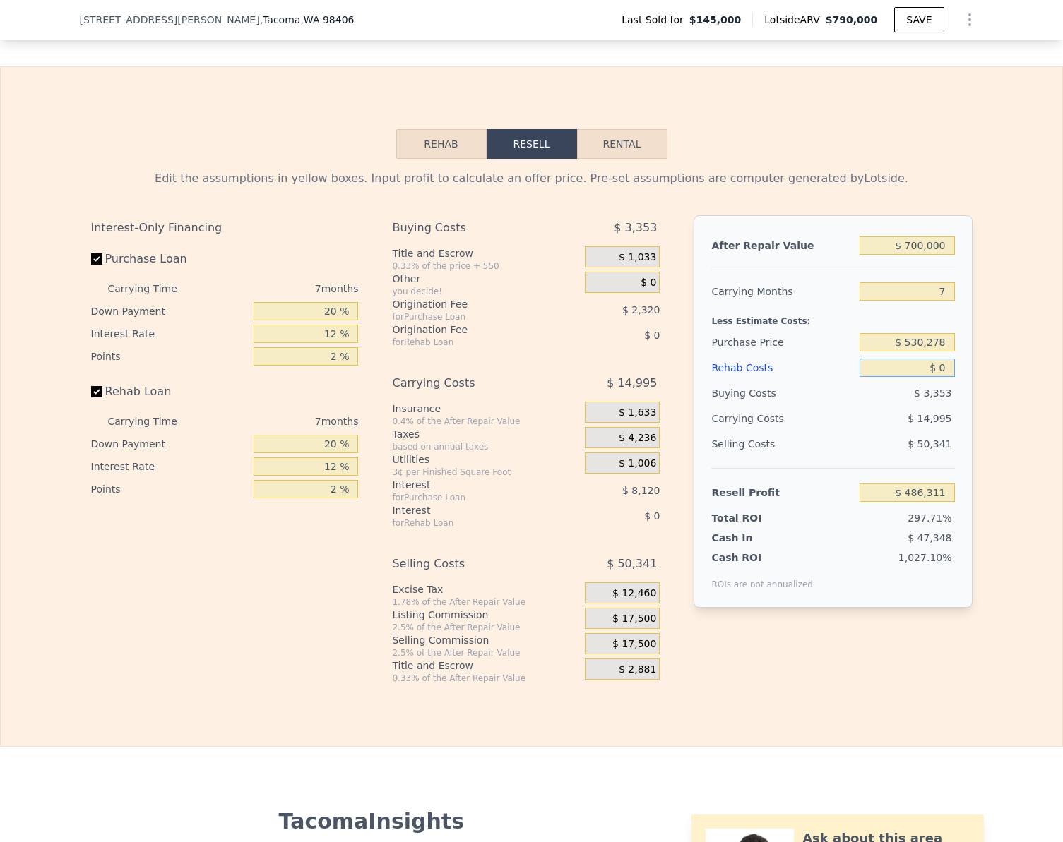
click at [943, 377] on input "$ 0" at bounding box center [906, 368] width 95 height 18
type input "$ 35"
type input "$ 486,275"
type input "$ 350"
type input "$ 485,934"
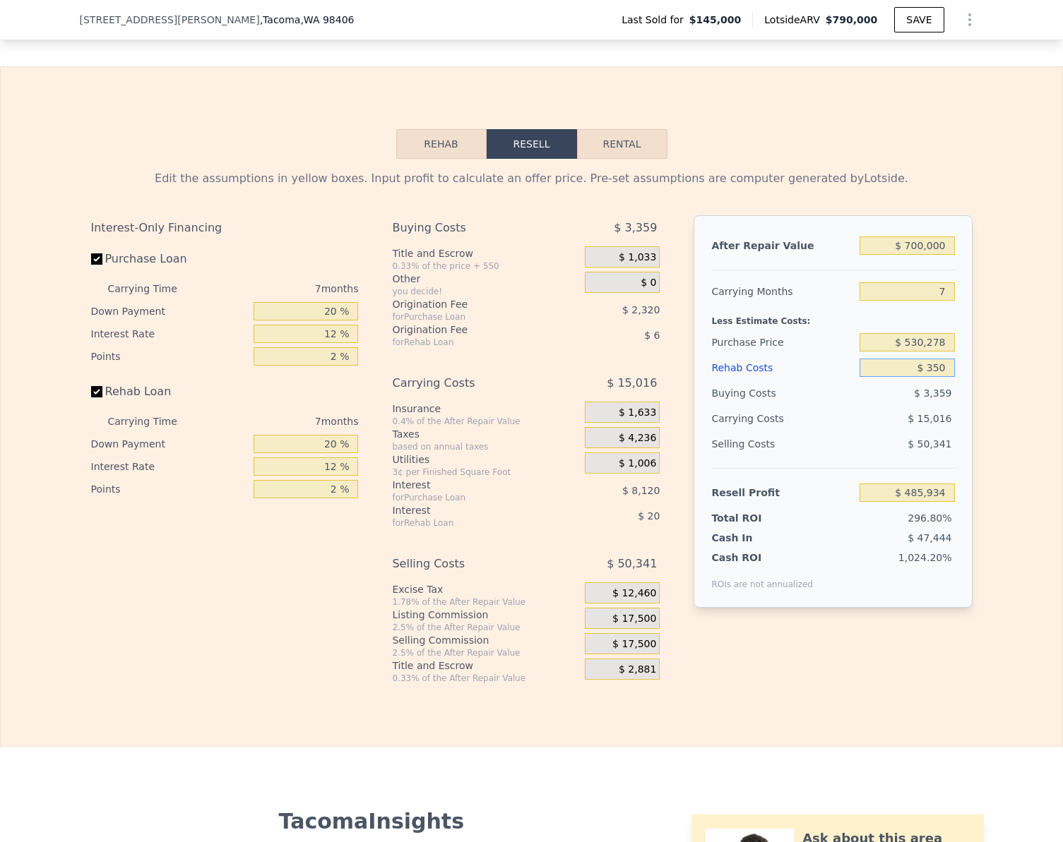
type input "$ 3,500"
type input "$ 482,559"
type input "$ 35,000"
type input "$ 448,791"
type input "$ 35,000"
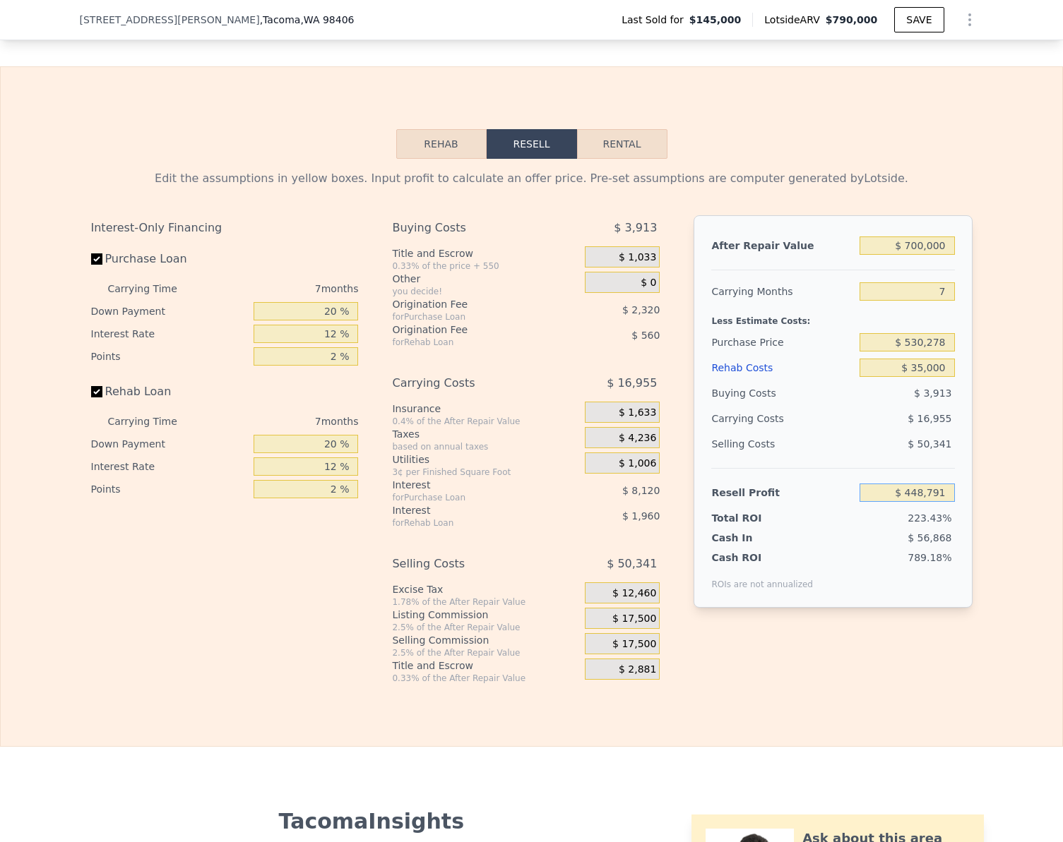
click at [929, 502] on input "$ 448,791" at bounding box center [906, 493] width 95 height 18
type input "$ 50,000"
click at [941, 662] on div "After Repair Value $ 700,000 Carrying Months 7 Less Estimate Costs: Purchase Pr…" at bounding box center [832, 438] width 278 height 446
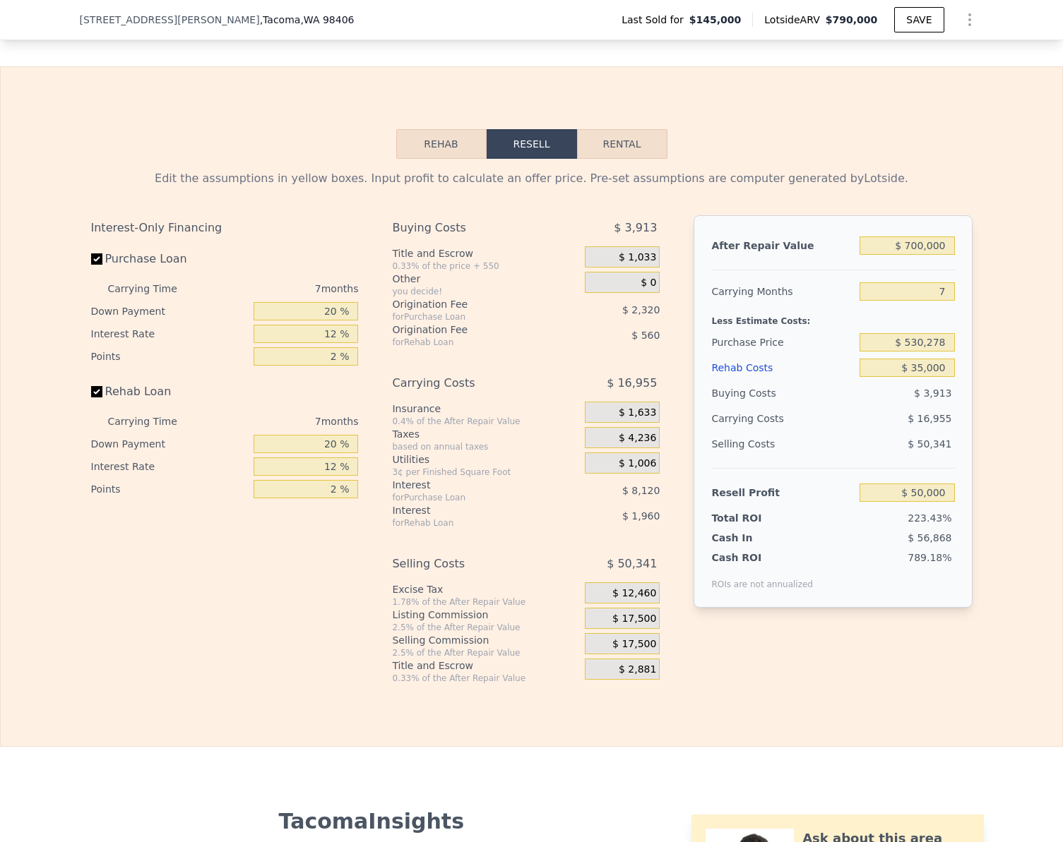
type input "$ 515,853"
click at [93, 398] on input "Rehab Loan" at bounding box center [96, 391] width 11 height 11
checkbox input "false"
type input "$ 52,520"
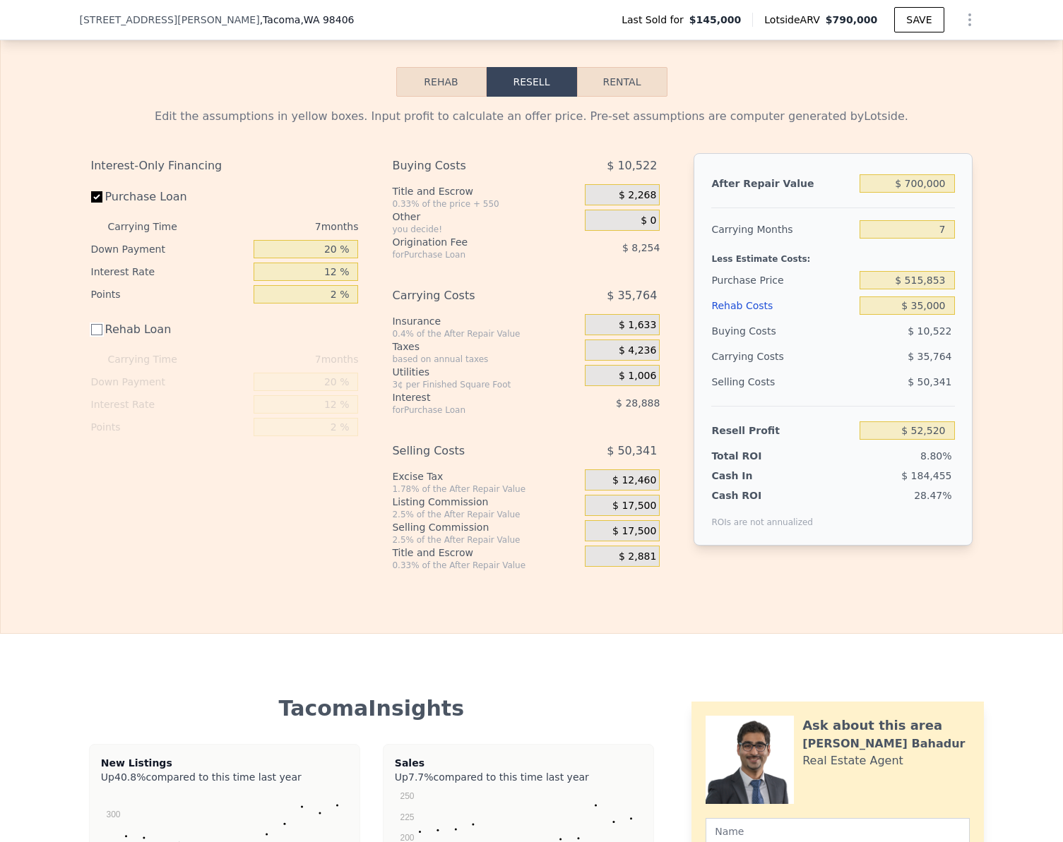
scroll to position [1790, 0]
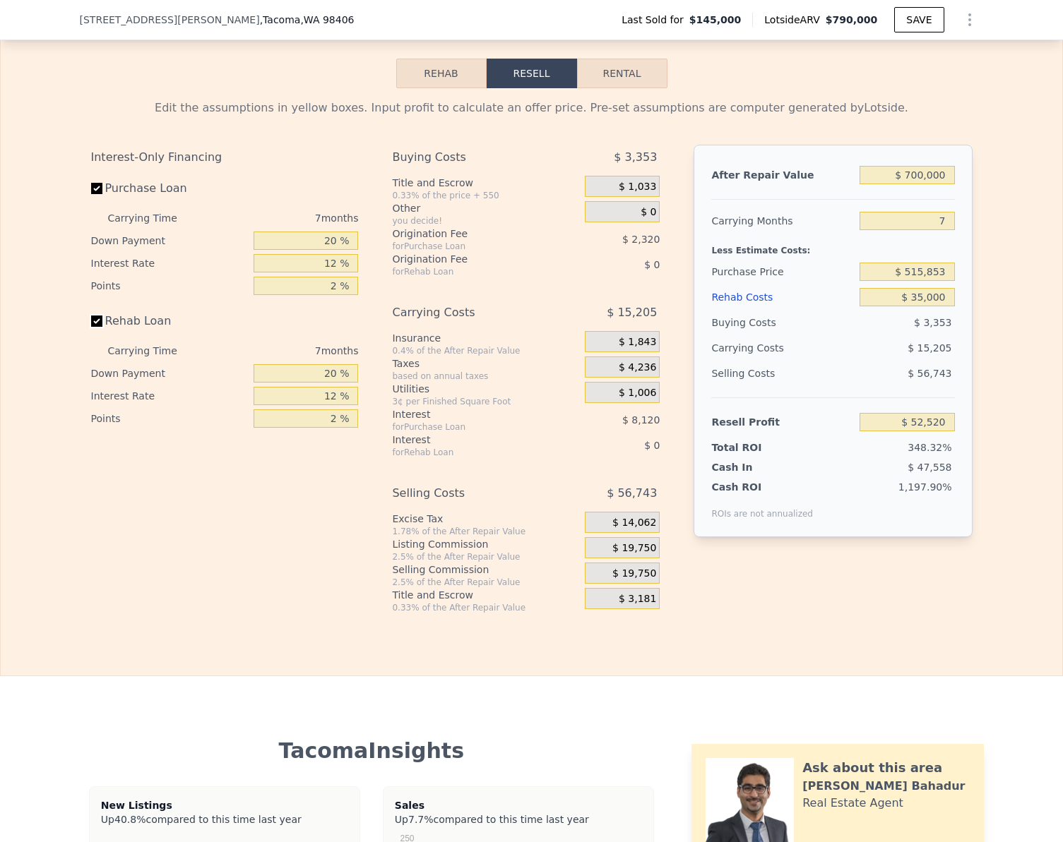
checkbox input "true"
type input "$ 790,000"
type input "$ 0"
type input "$ 569,699"
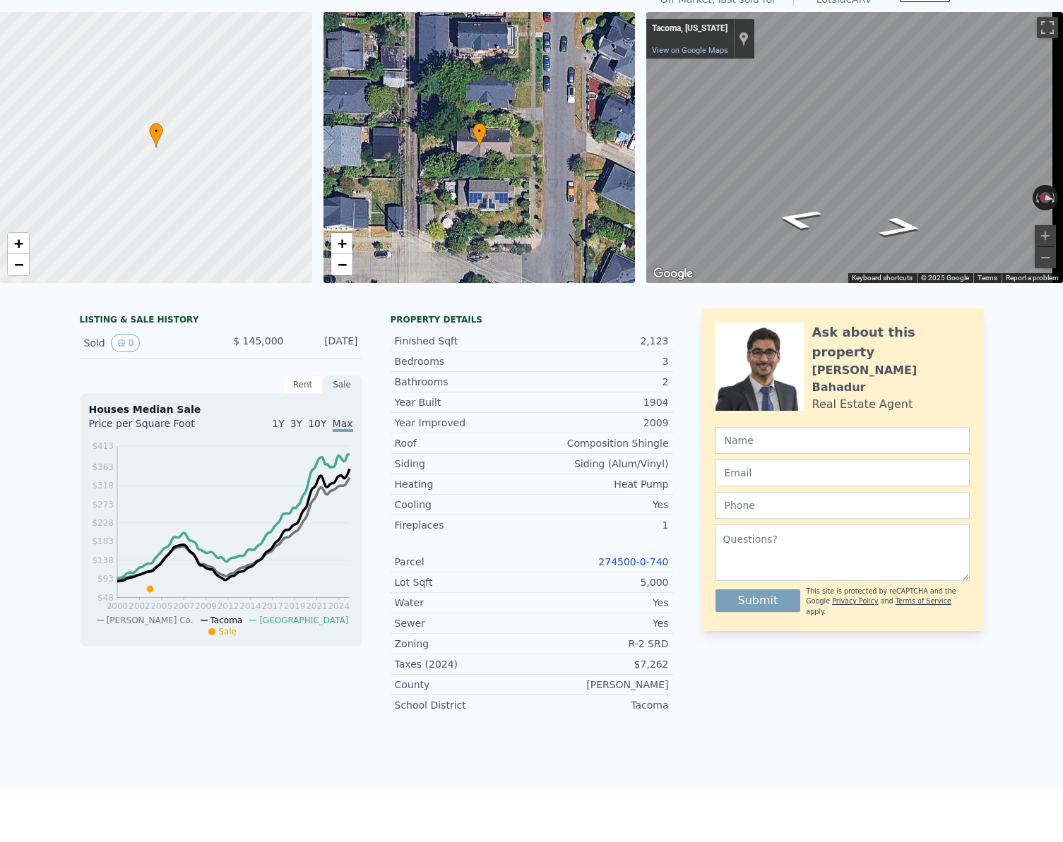
scroll to position [5, 0]
